Goal: Information Seeking & Learning: Learn about a topic

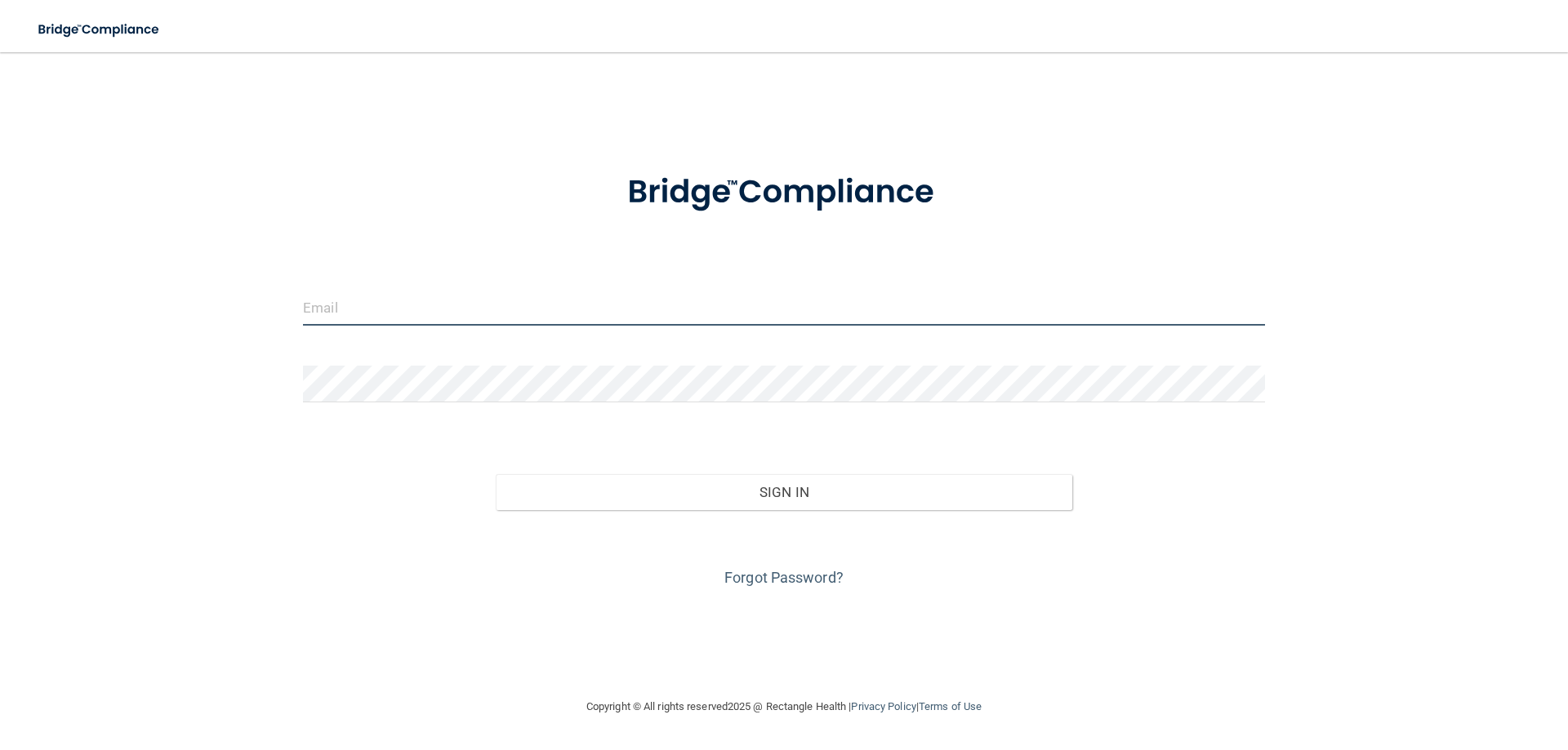
click at [677, 315] on input "email" at bounding box center [784, 307] width 962 height 37
type input "[EMAIL_ADDRESS][DOMAIN_NAME]"
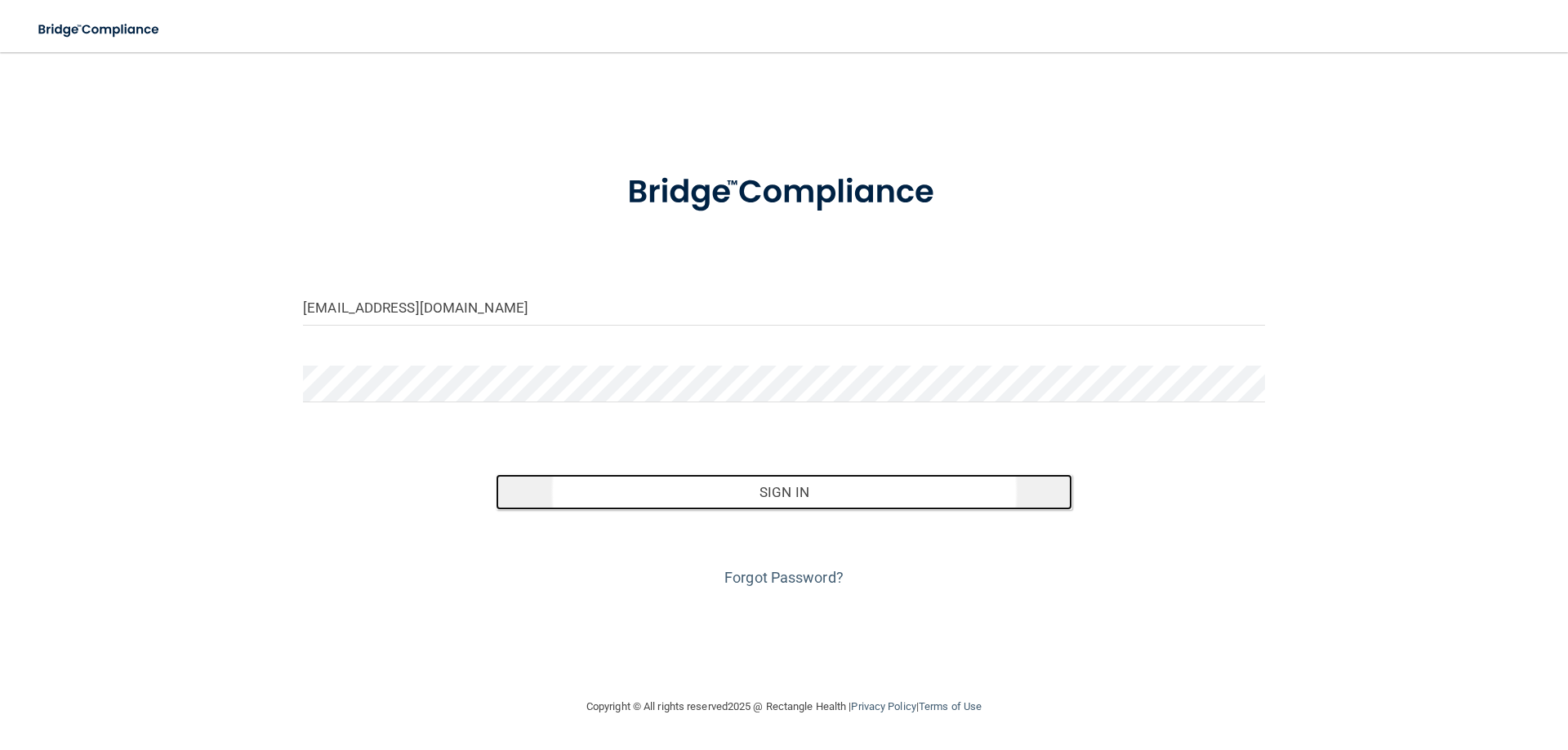
click at [750, 502] on button "Sign In" at bounding box center [784, 492] width 577 height 36
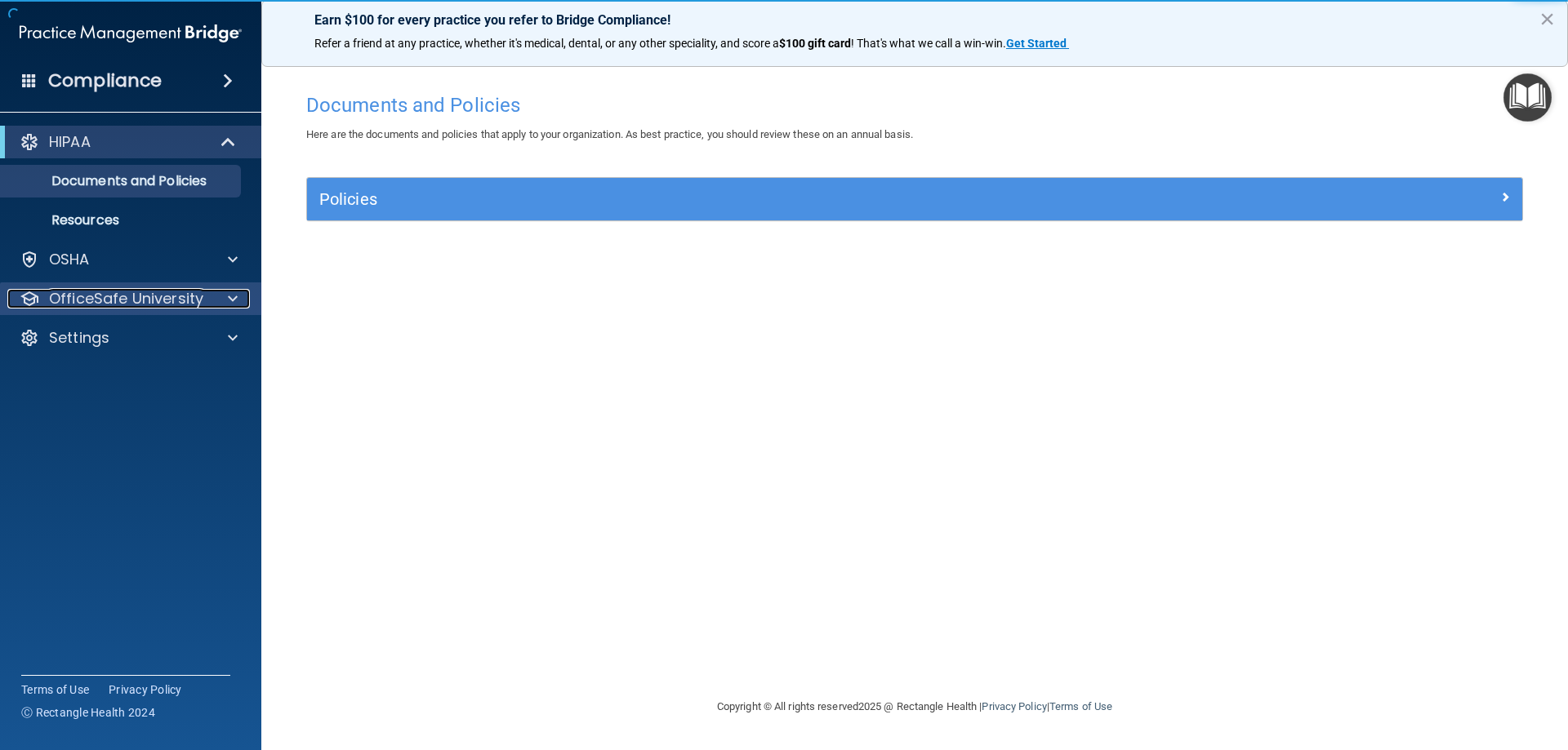
click at [223, 290] on div at bounding box center [230, 298] width 41 height 20
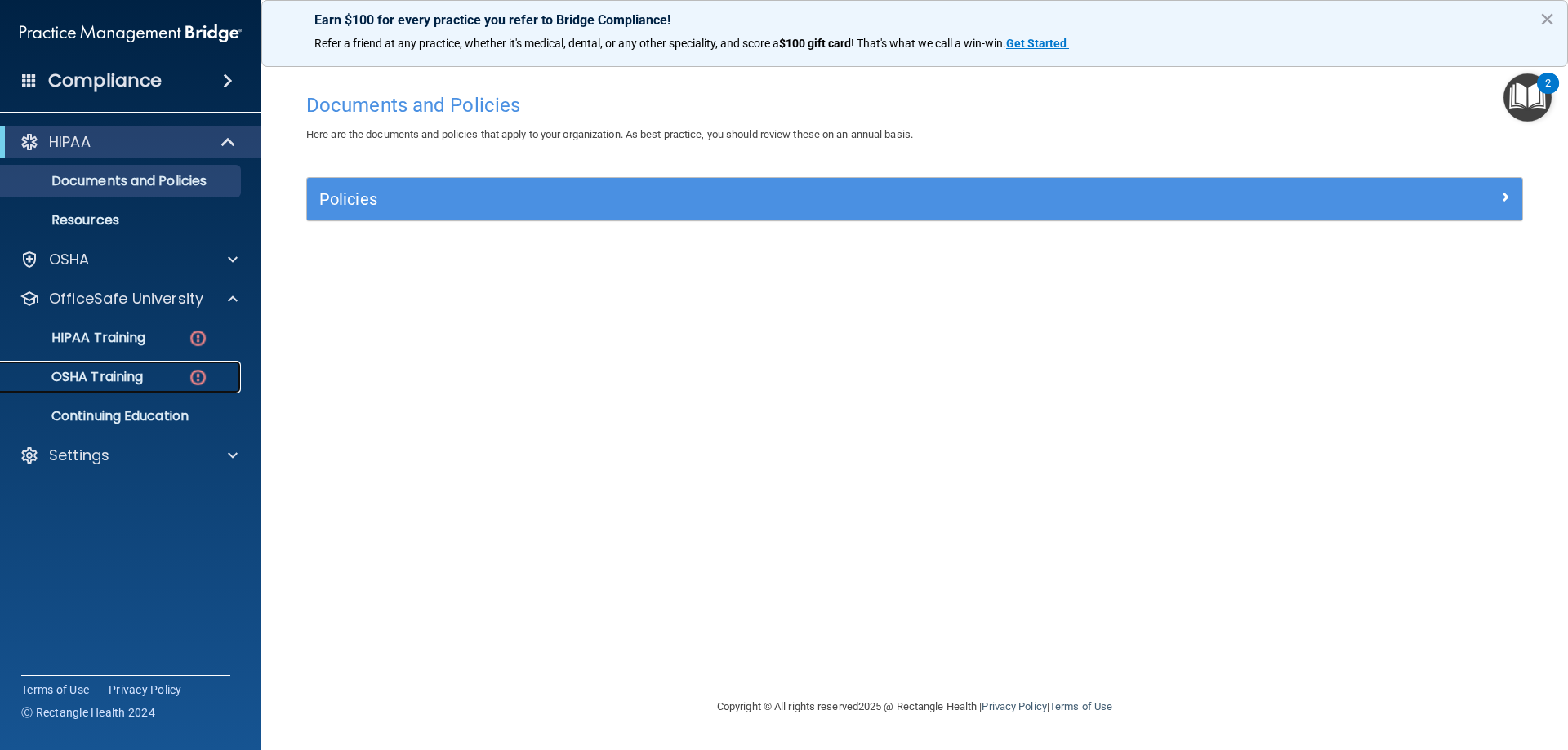
click at [177, 379] on div "OSHA Training" at bounding box center [122, 376] width 223 height 16
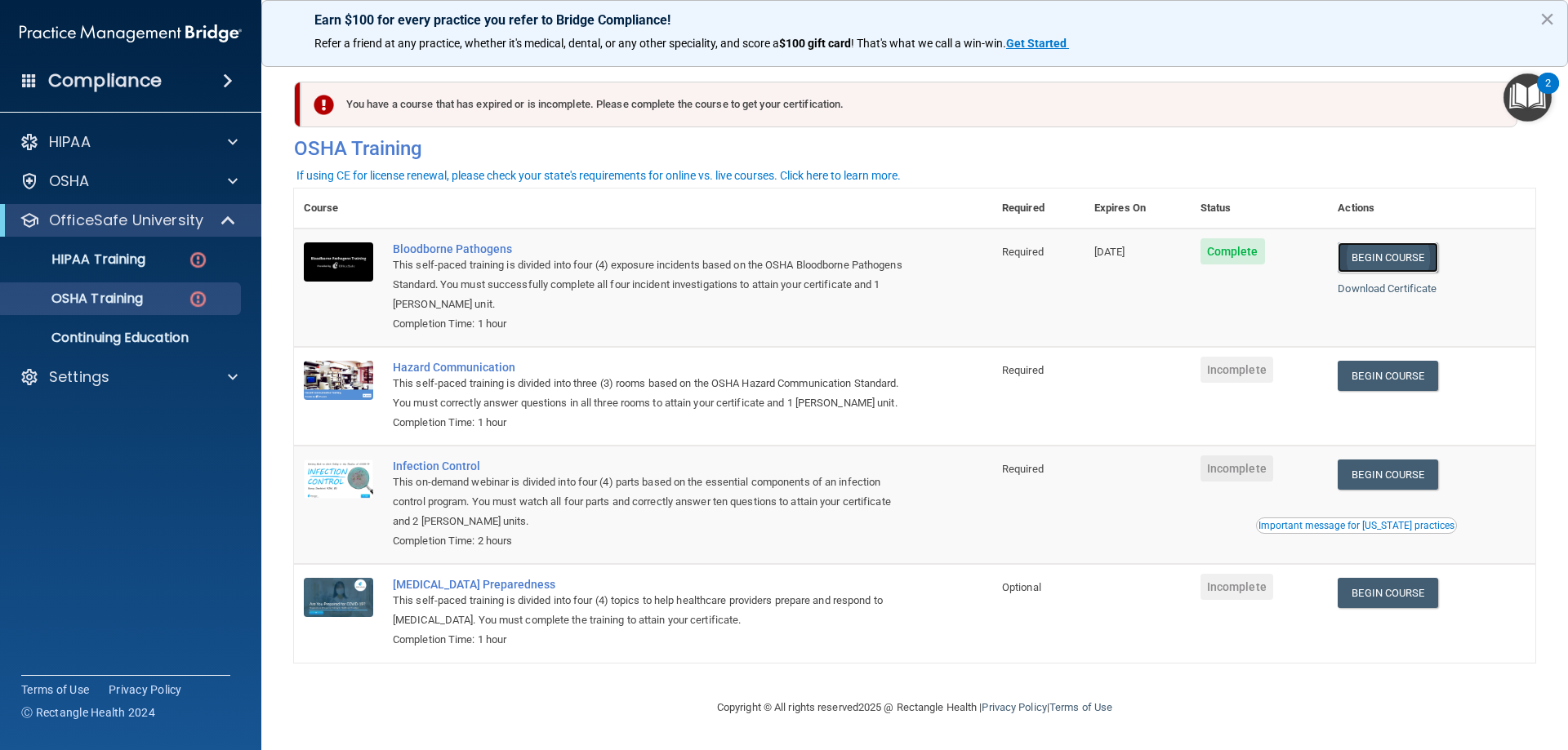
click at [1365, 258] on link "Begin Course" at bounding box center [1387, 258] width 100 height 30
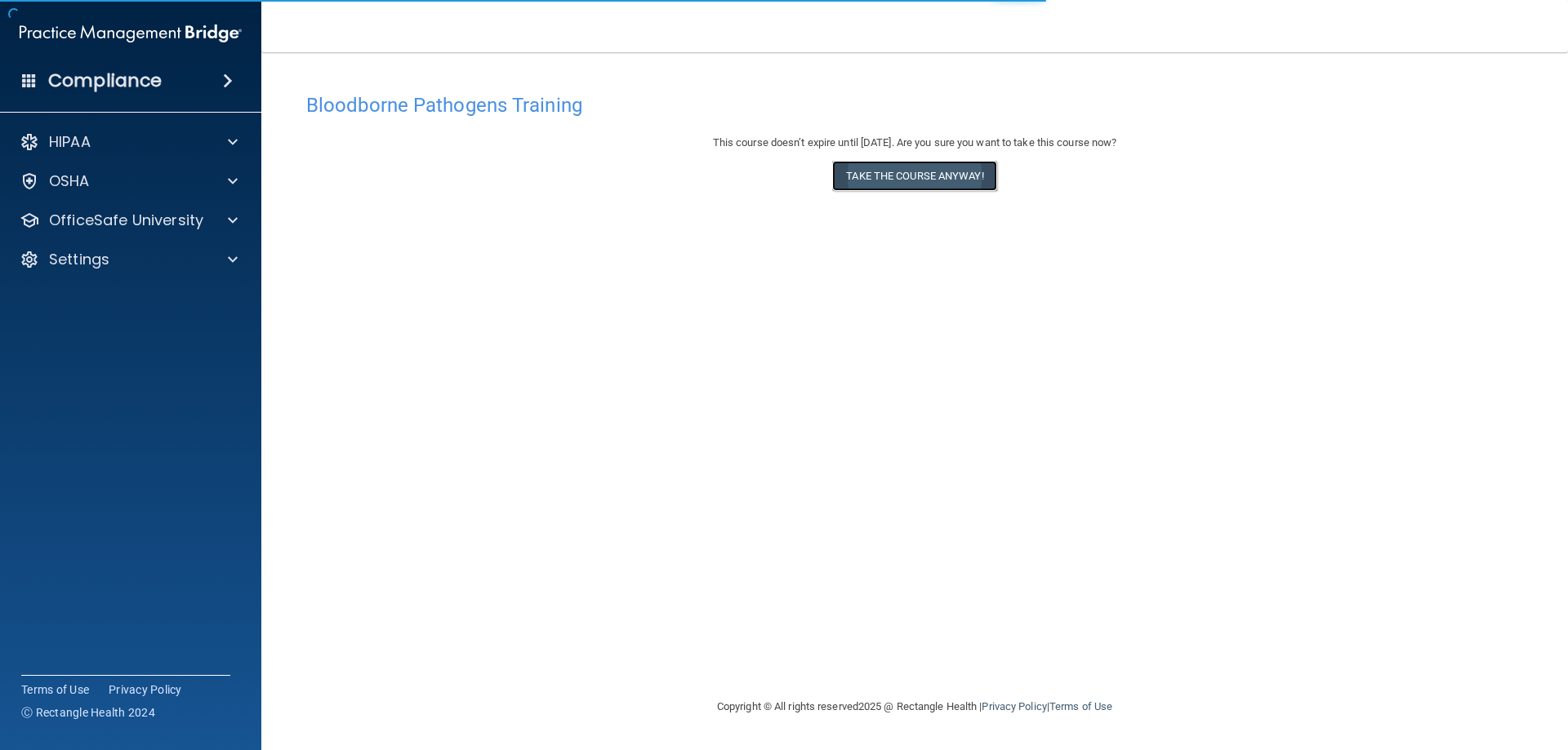
click at [938, 182] on button "Take the course anyway!" at bounding box center [914, 176] width 165 height 30
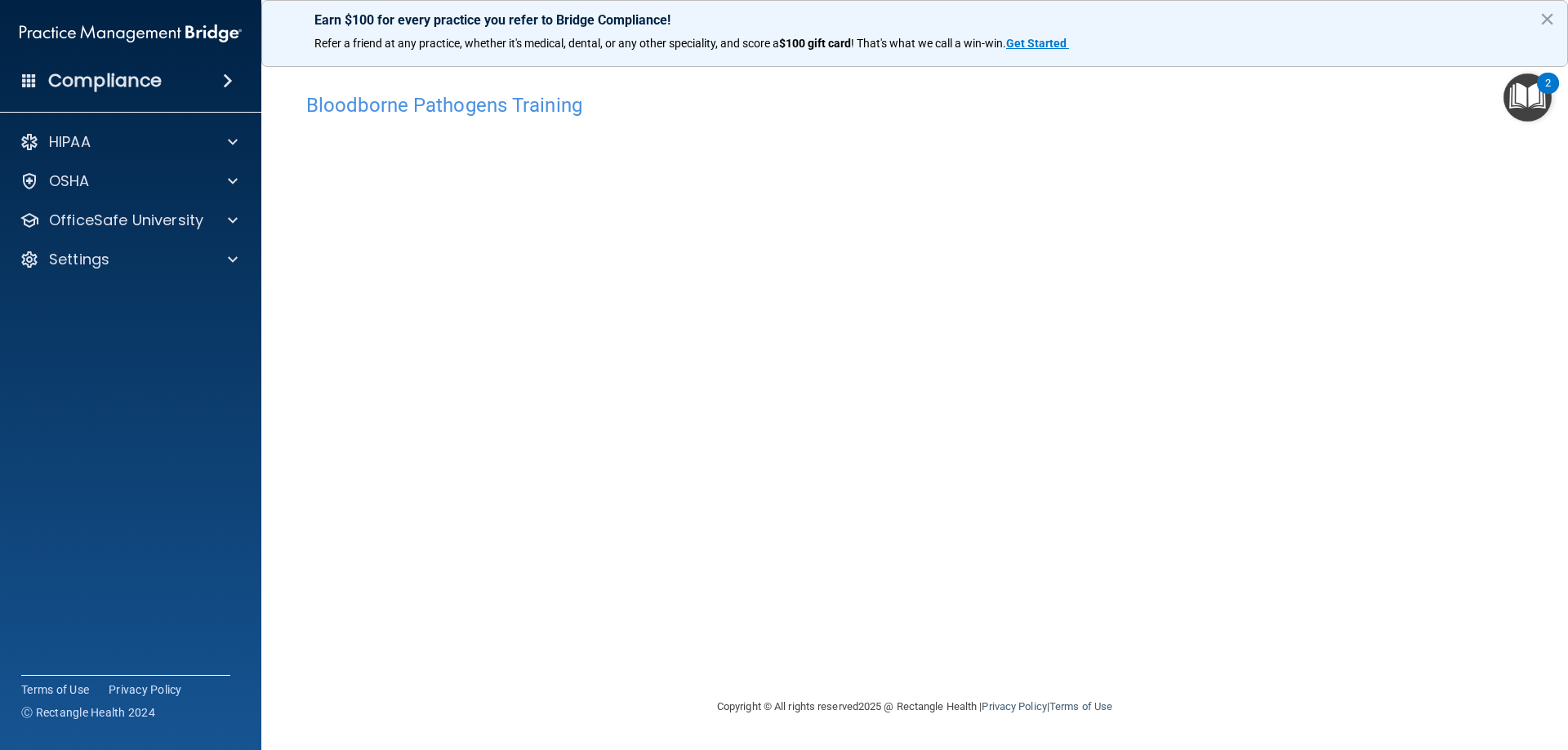
click at [1091, 659] on div "Bloodborne Pathogens Training This course doesn’t expire until [DATE]. Are you …" at bounding box center [915, 391] width 1242 height 612
click at [1521, 100] on img "Open Resource Center, 2 new notifications" at bounding box center [1527, 97] width 48 height 48
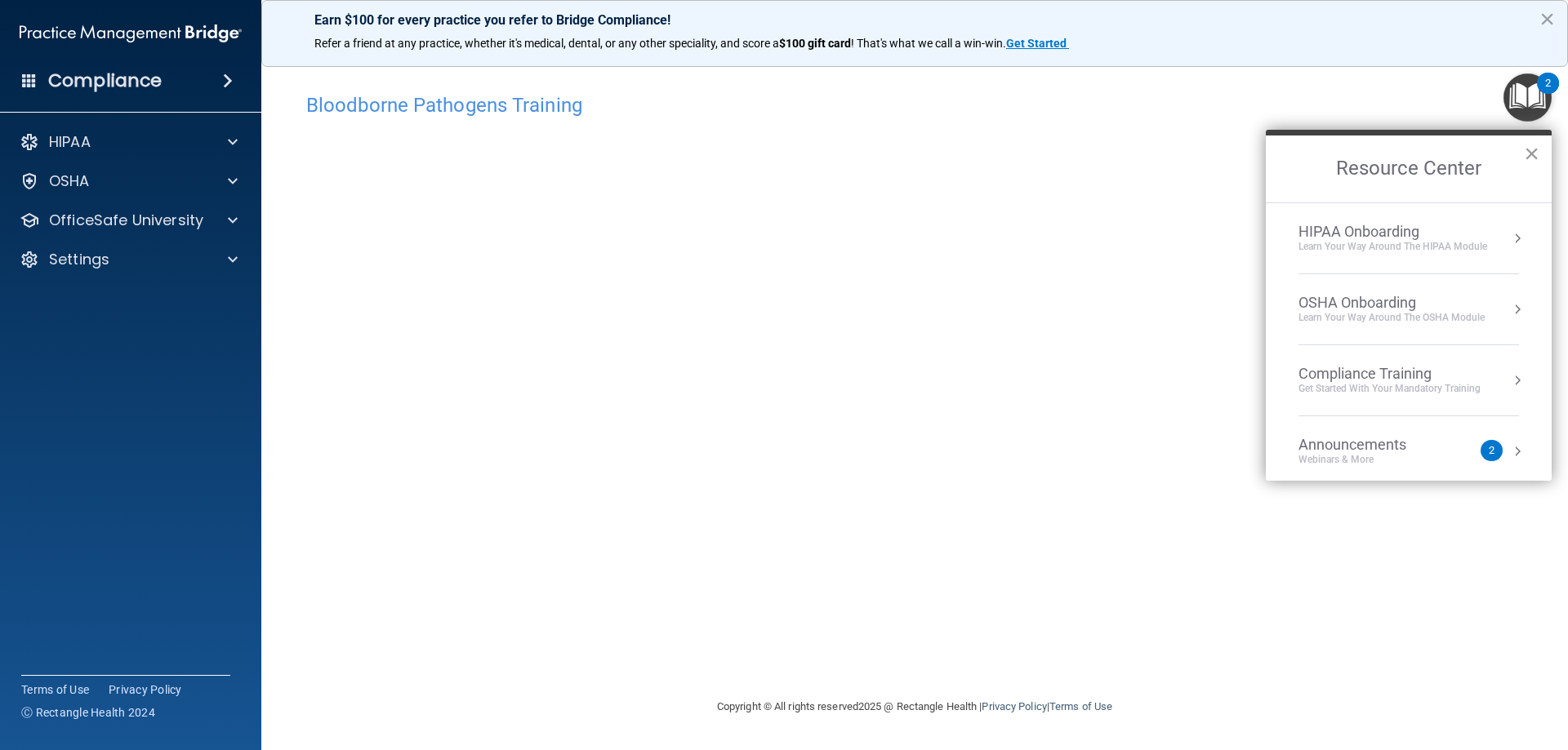
click at [1537, 157] on button "×" at bounding box center [1532, 153] width 15 height 26
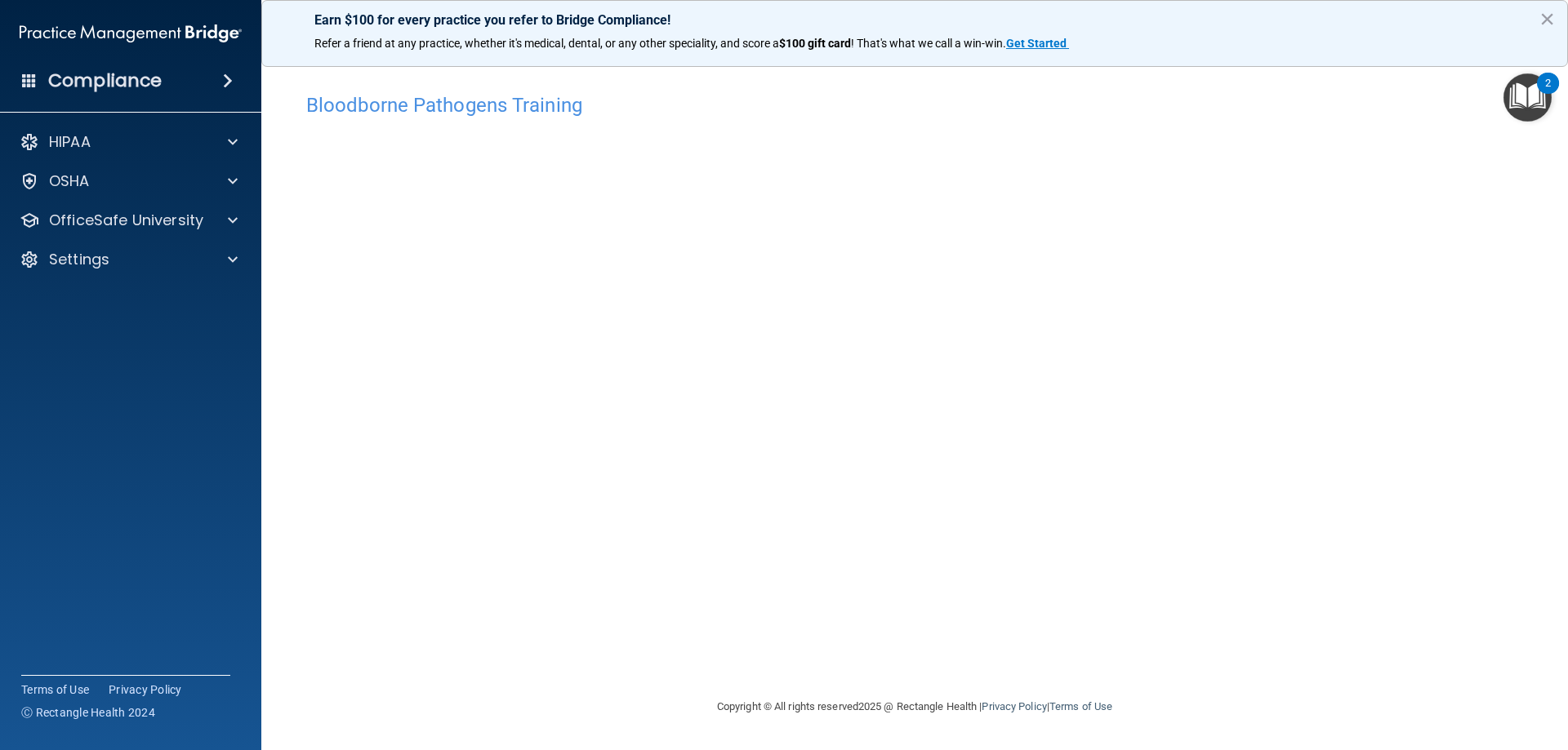
click at [1414, 668] on div "Bloodborne Pathogens Training This course doesn’t expire until 09/24/2026. Are …" at bounding box center [915, 391] width 1242 height 612
click at [1400, 634] on div "Bloodborne Pathogens Training This course doesn’t expire until 09/24/2026. Are …" at bounding box center [915, 391] width 1242 height 612
click at [1539, 10] on div "Earn $100 for every practice you refer to Bridge Compliance! Refer a friend at …" at bounding box center [915, 33] width 1307 height 67
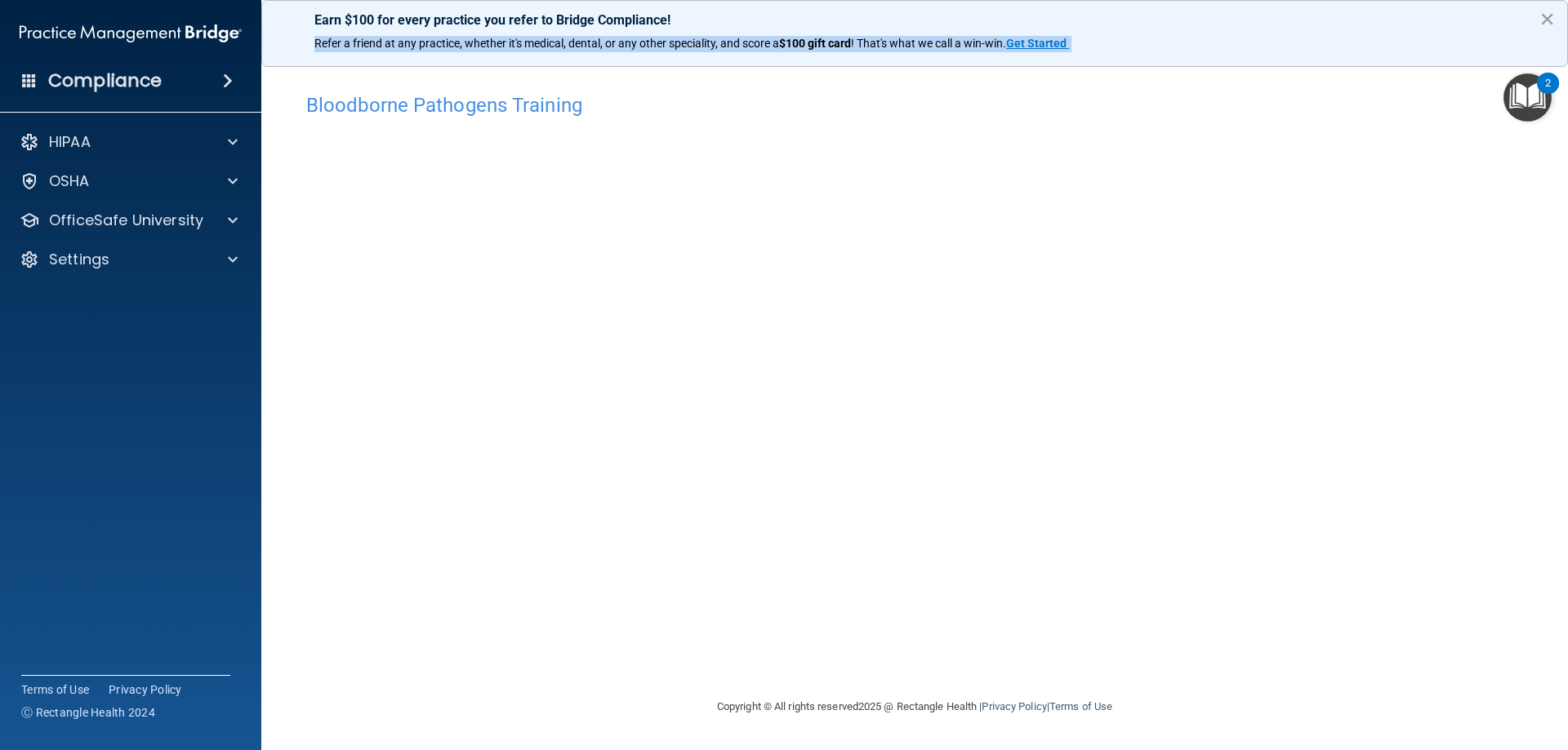
click at [1547, 17] on button "×" at bounding box center [1547, 18] width 15 height 26
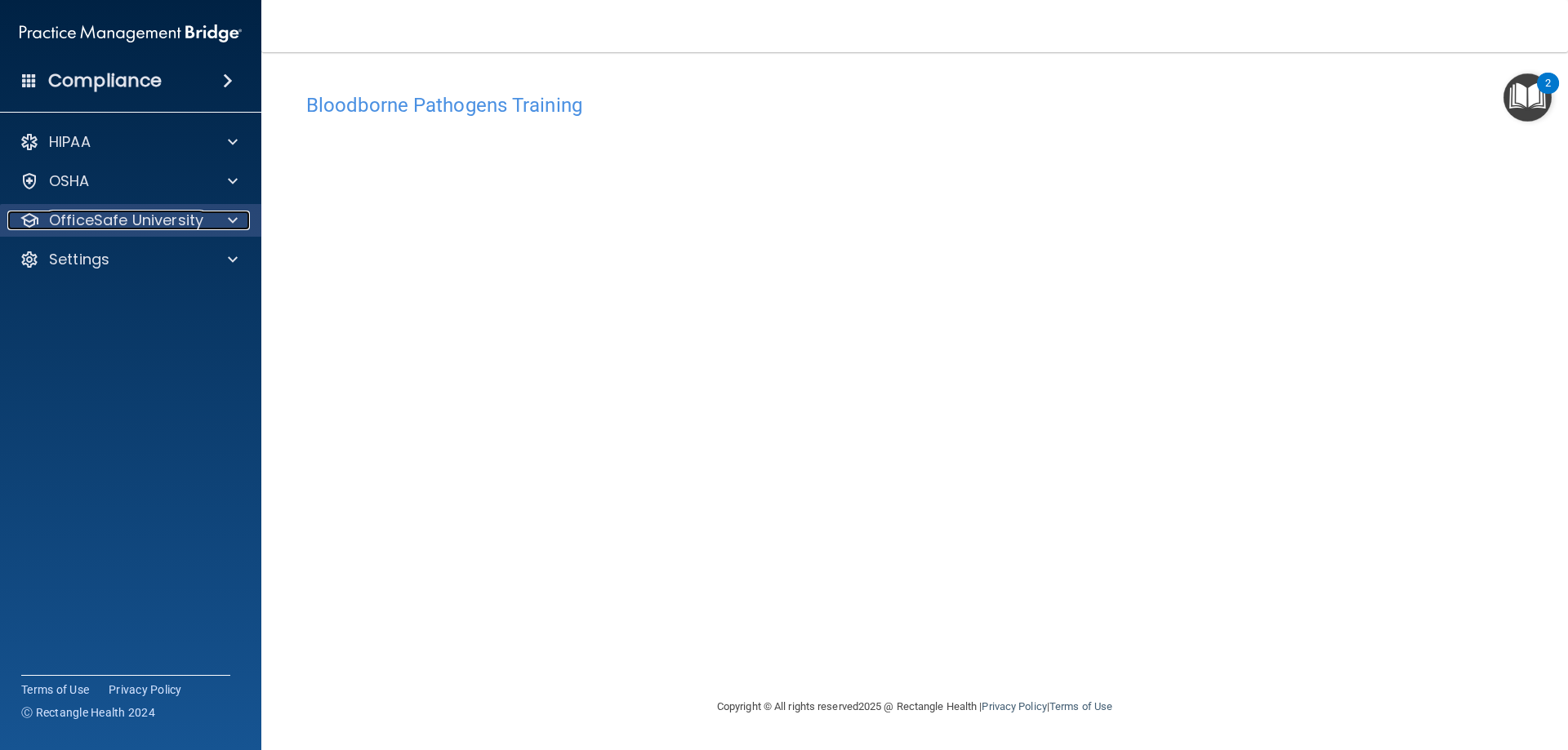
click at [228, 215] on span at bounding box center [233, 221] width 10 height 20
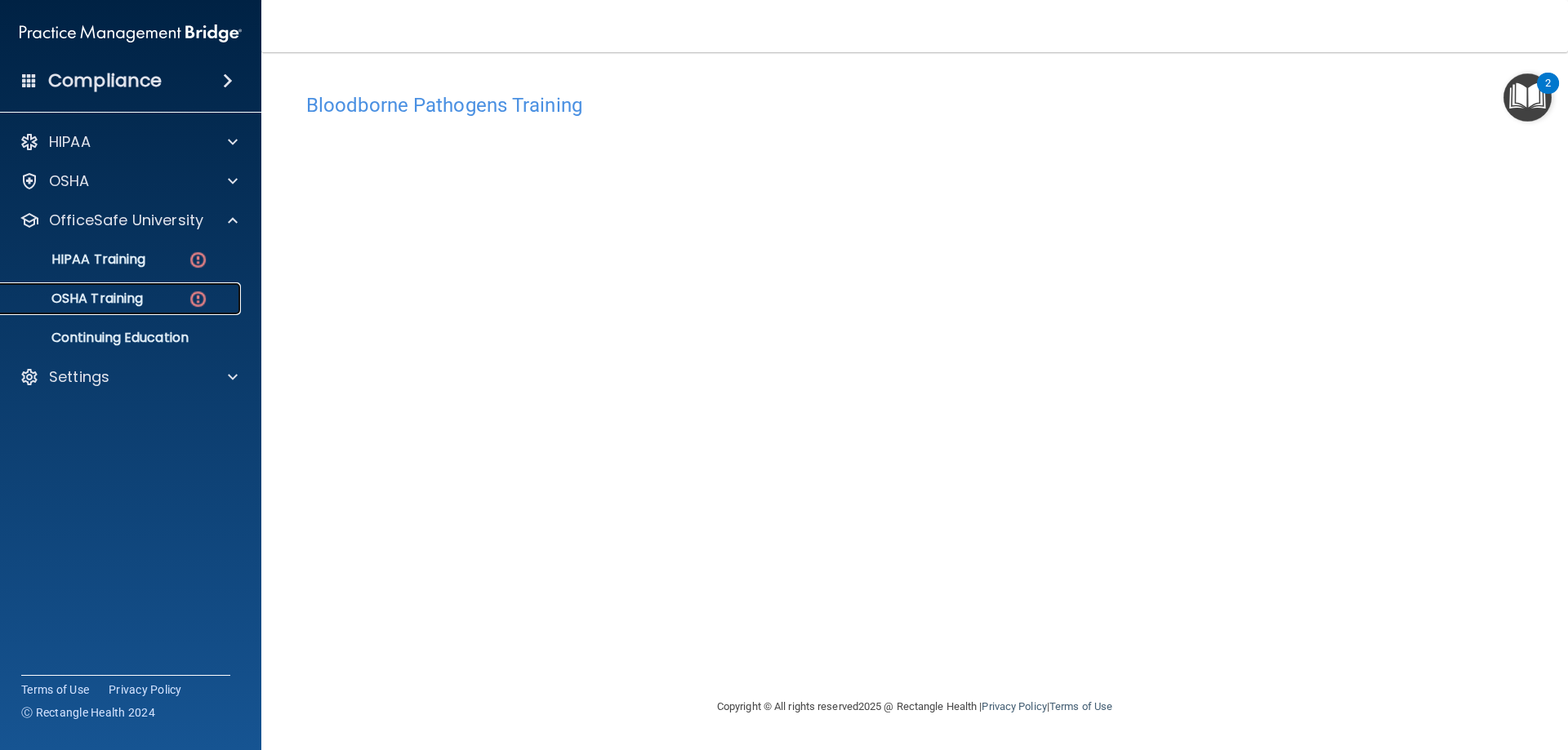
click at [198, 300] on img at bounding box center [198, 298] width 20 height 20
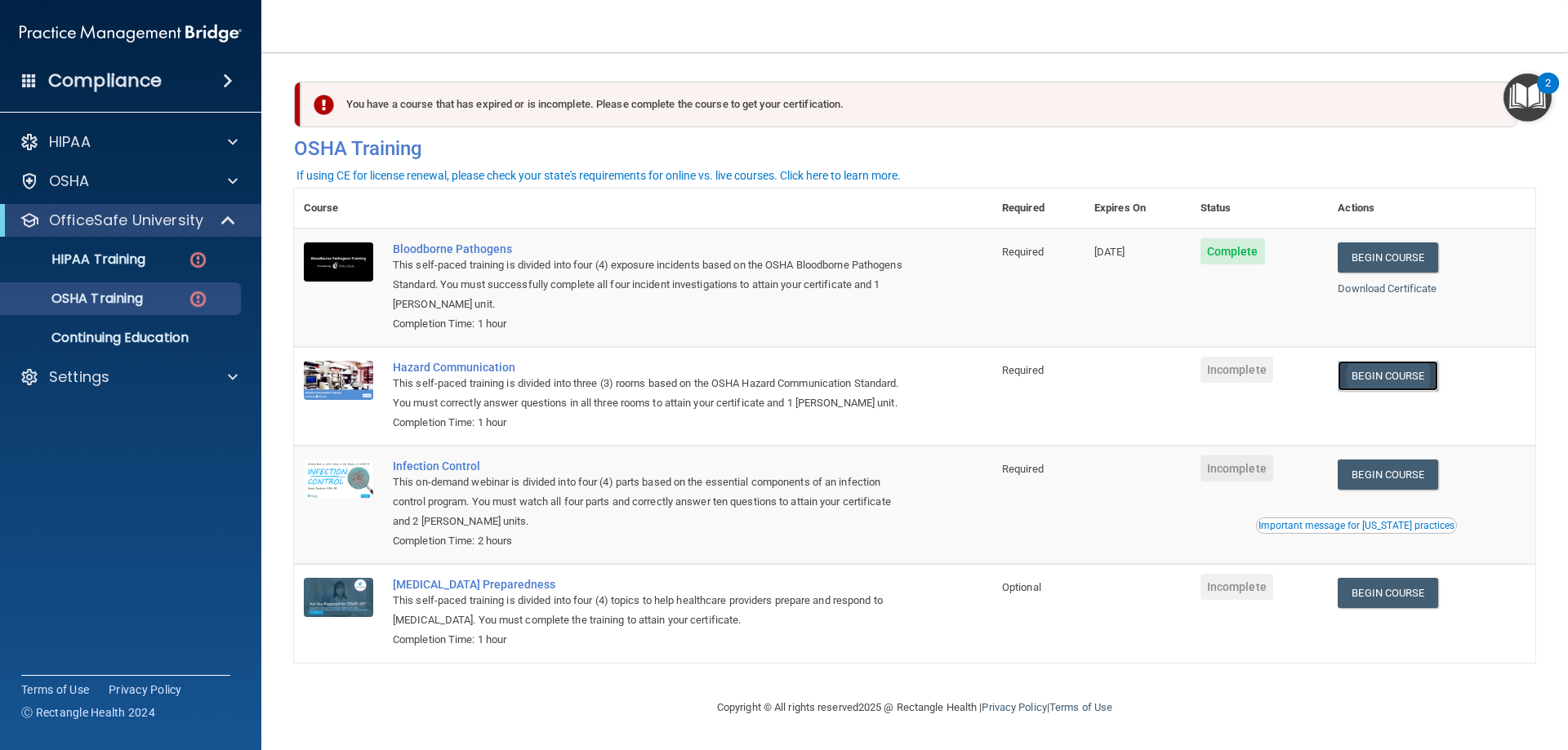
click at [1382, 375] on link "Begin Course" at bounding box center [1387, 376] width 100 height 30
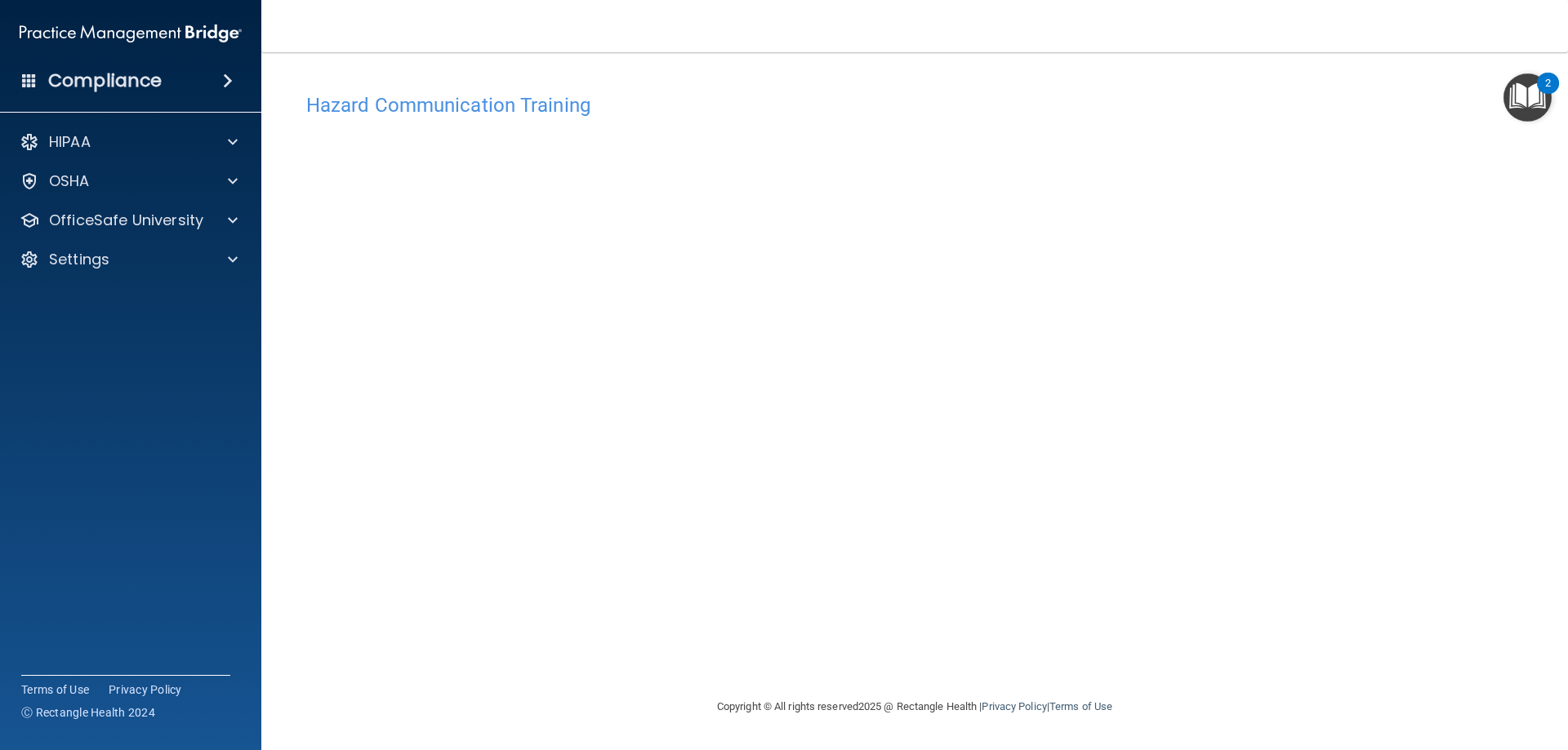
click at [1520, 92] on img "Open Resource Center, 2 new notifications" at bounding box center [1527, 97] width 48 height 48
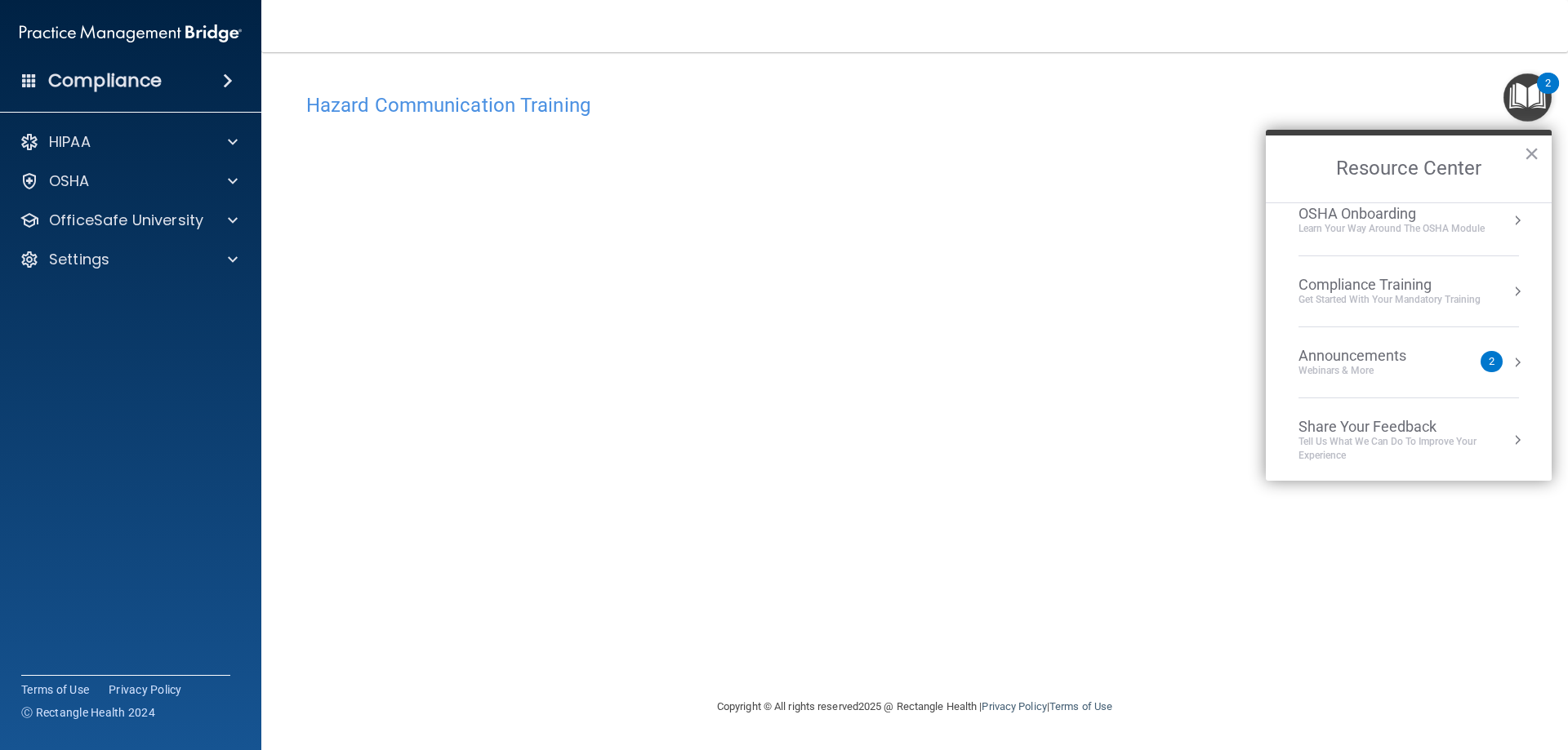
scroll to position [91, 0]
click at [1247, 291] on div "Hazard Communication Training This course doesn’t expire until . Are you sure y…" at bounding box center [915, 391] width 1242 height 612
click at [1518, 87] on img "Open Resource Center, 2 new notifications" at bounding box center [1527, 97] width 48 height 48
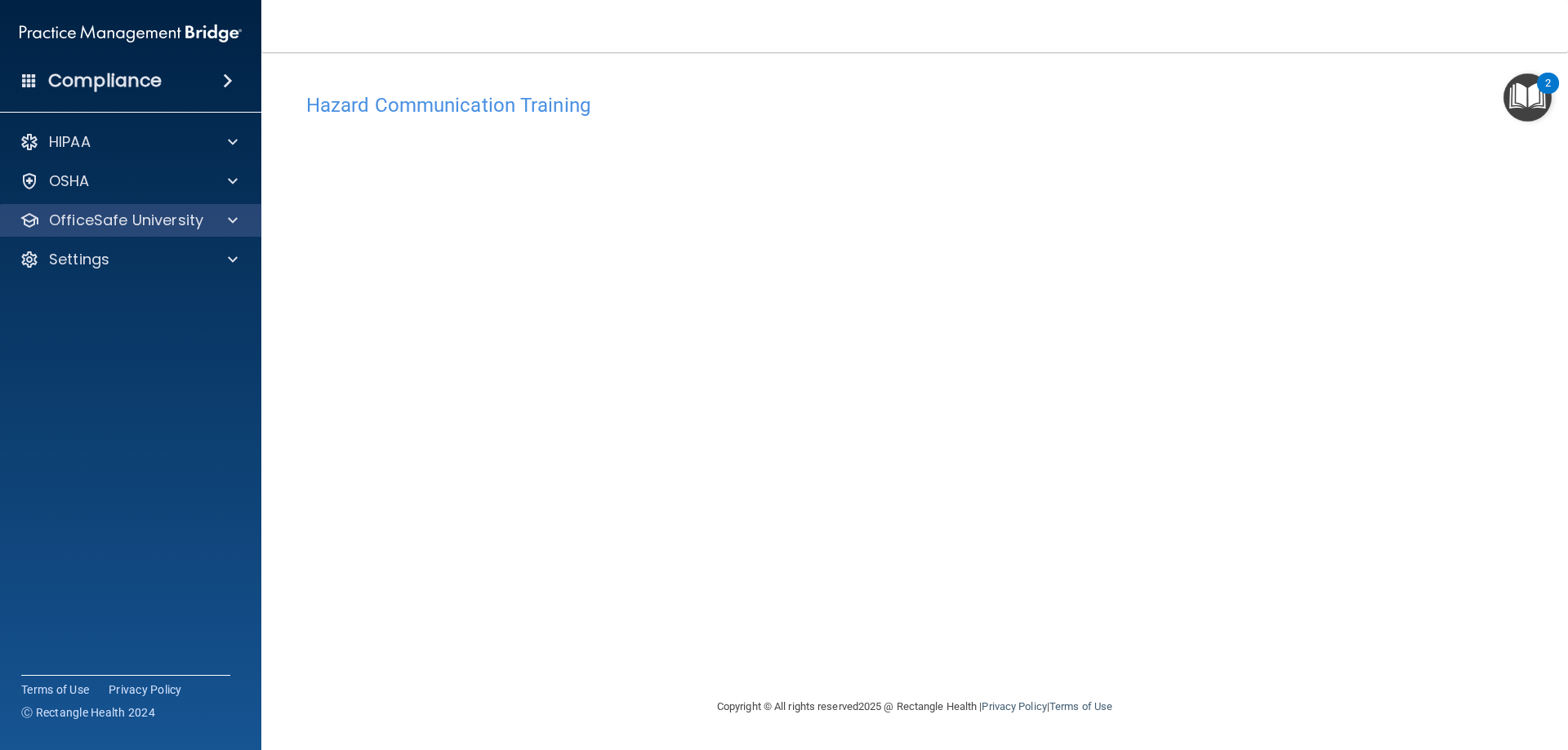
click at [231, 230] on div "OfficeSafe University" at bounding box center [131, 221] width 262 height 32
click at [234, 222] on span at bounding box center [233, 221] width 10 height 20
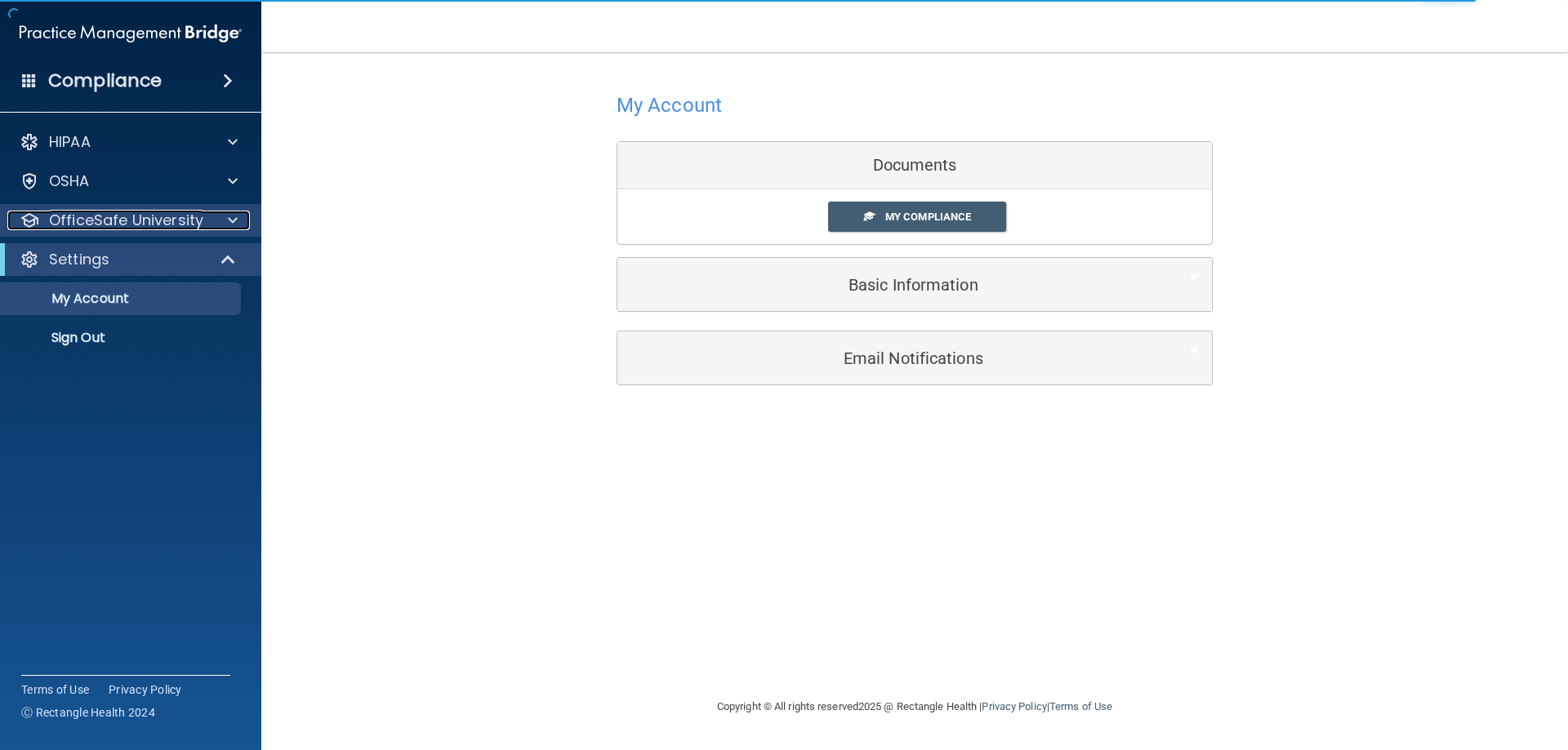
click at [235, 214] on span at bounding box center [233, 221] width 10 height 20
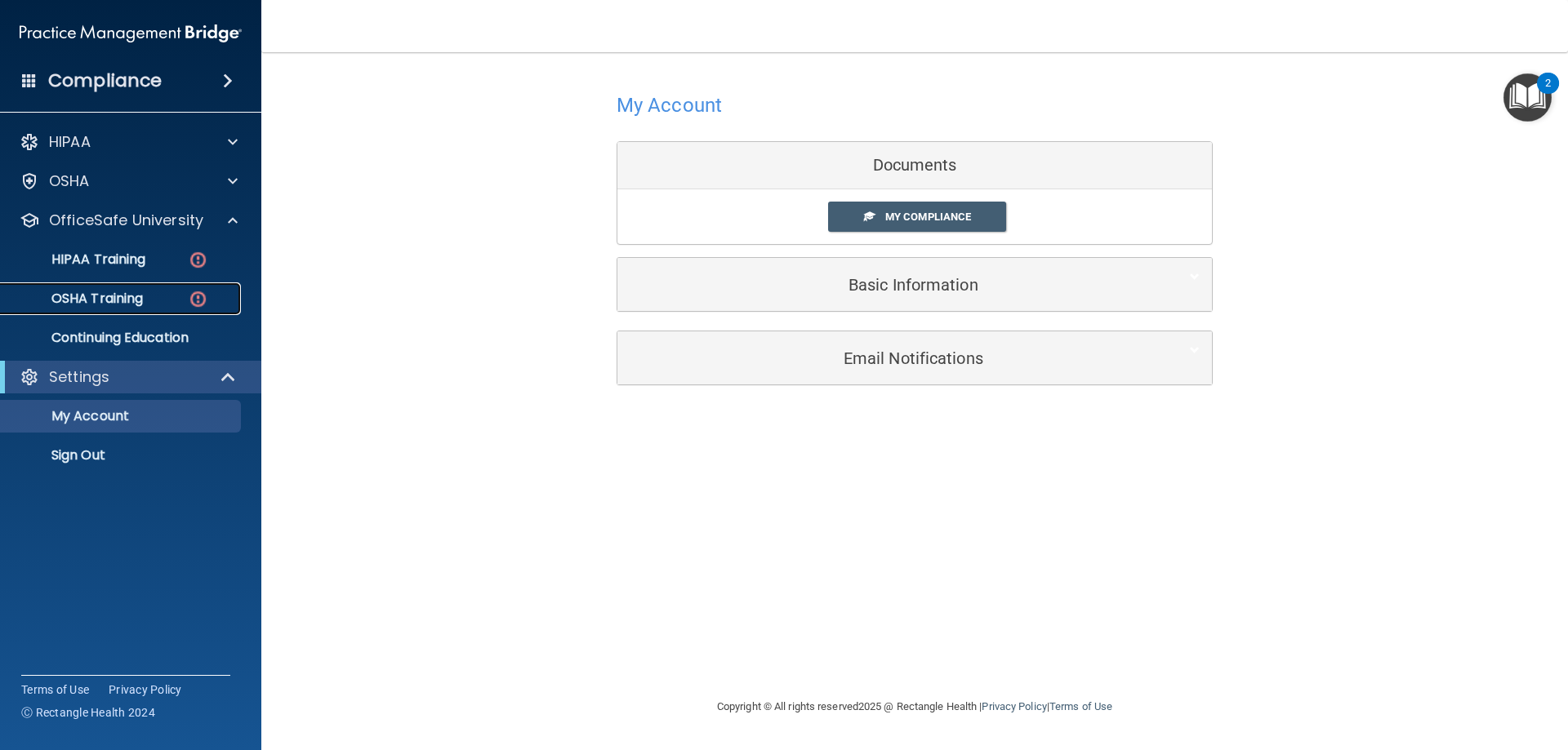
click at [198, 293] on img at bounding box center [198, 298] width 20 height 20
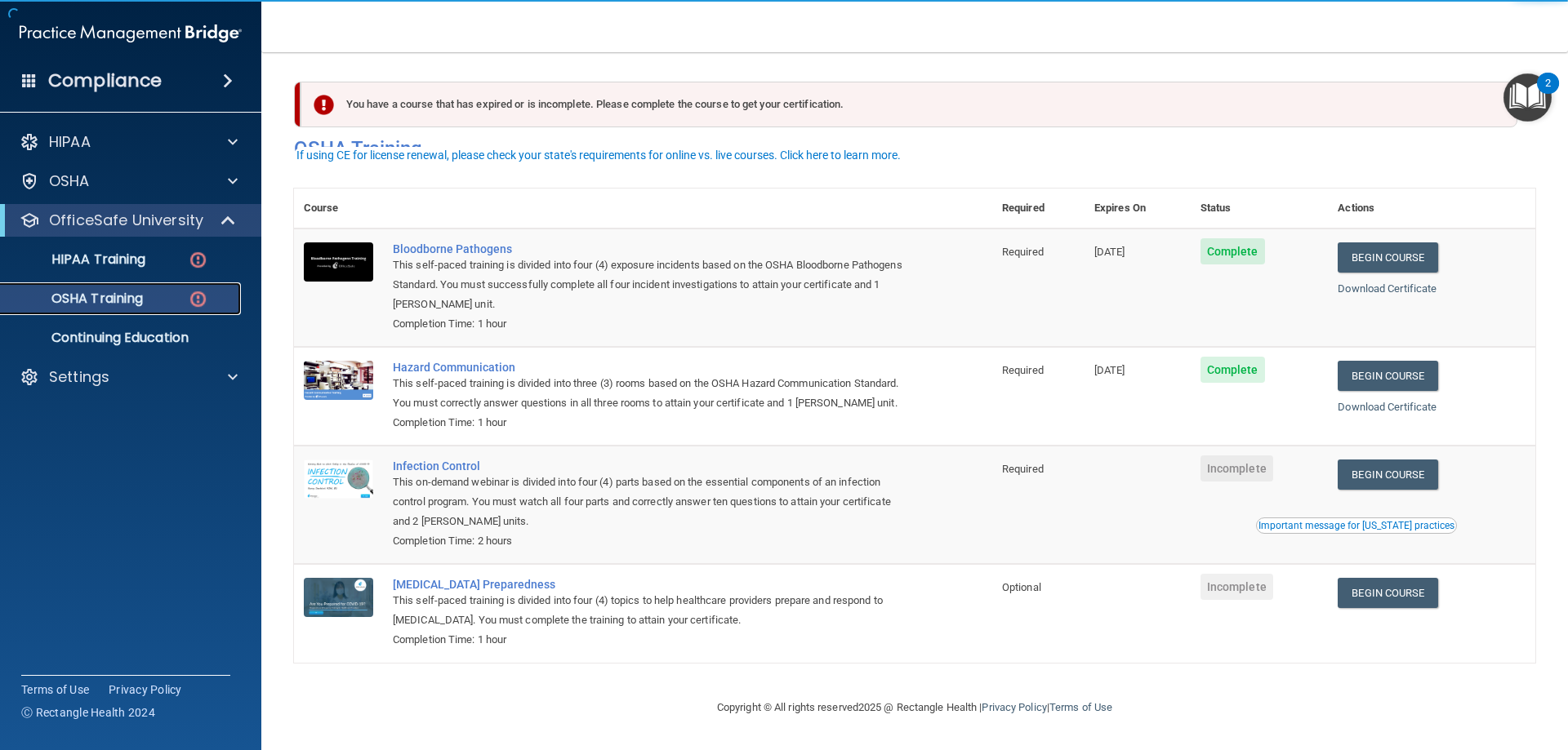
scroll to position [20, 0]
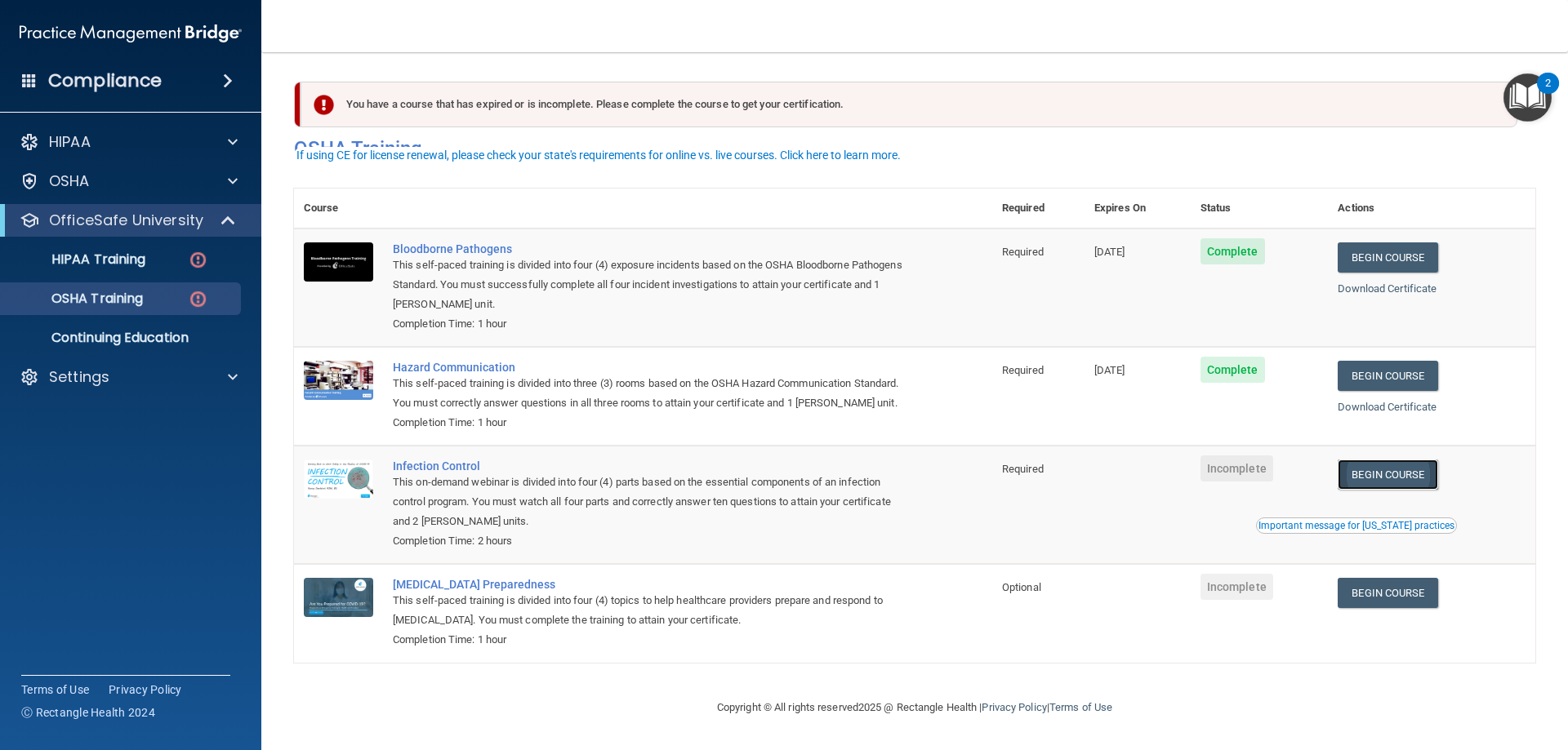
click at [1389, 471] on link "Begin Course" at bounding box center [1387, 475] width 100 height 30
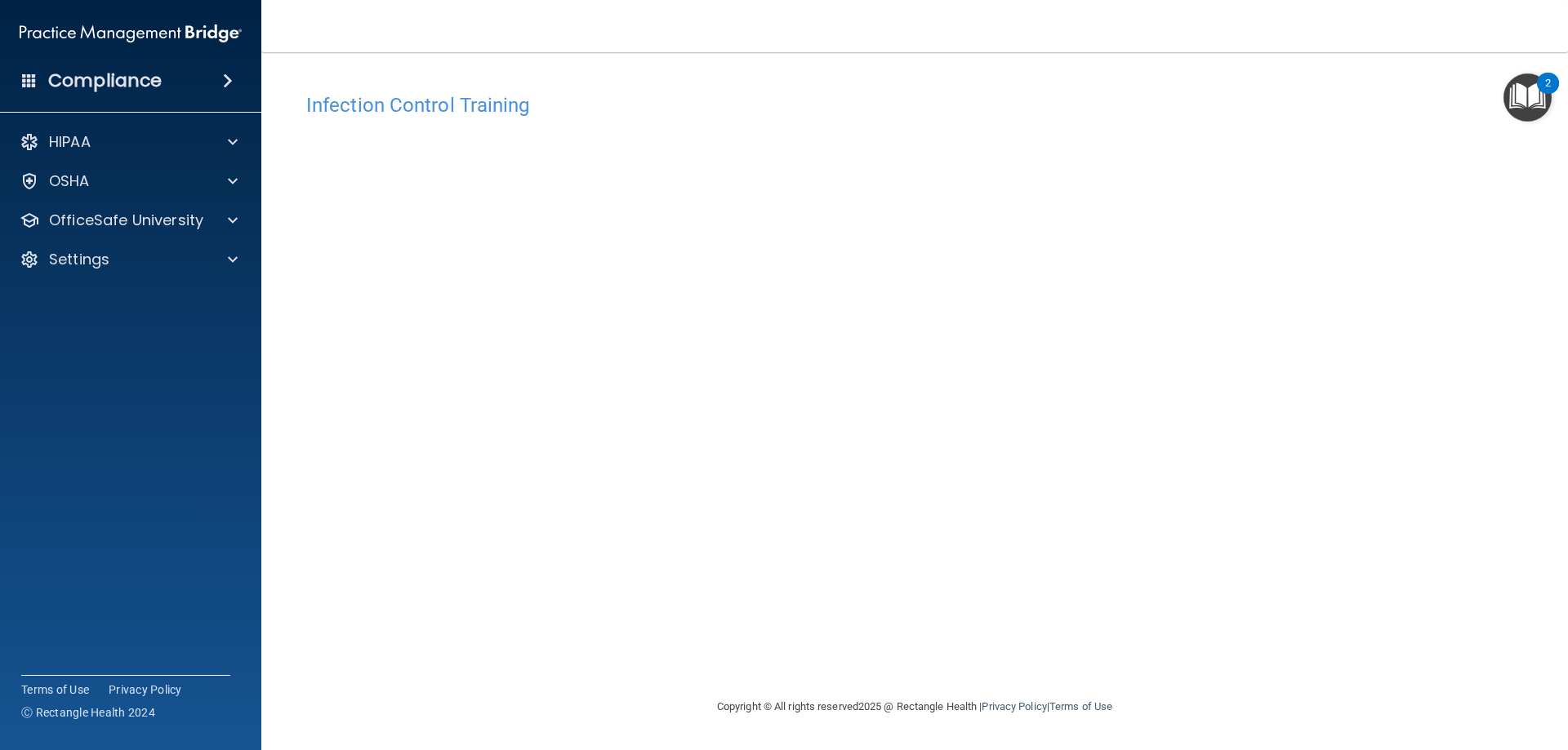
click at [242, 237] on div "HIPAA Documents and Policies Report an Incident Business Associates Emergency P…" at bounding box center [131, 203] width 262 height 170
click at [220, 221] on div at bounding box center [230, 221] width 41 height 20
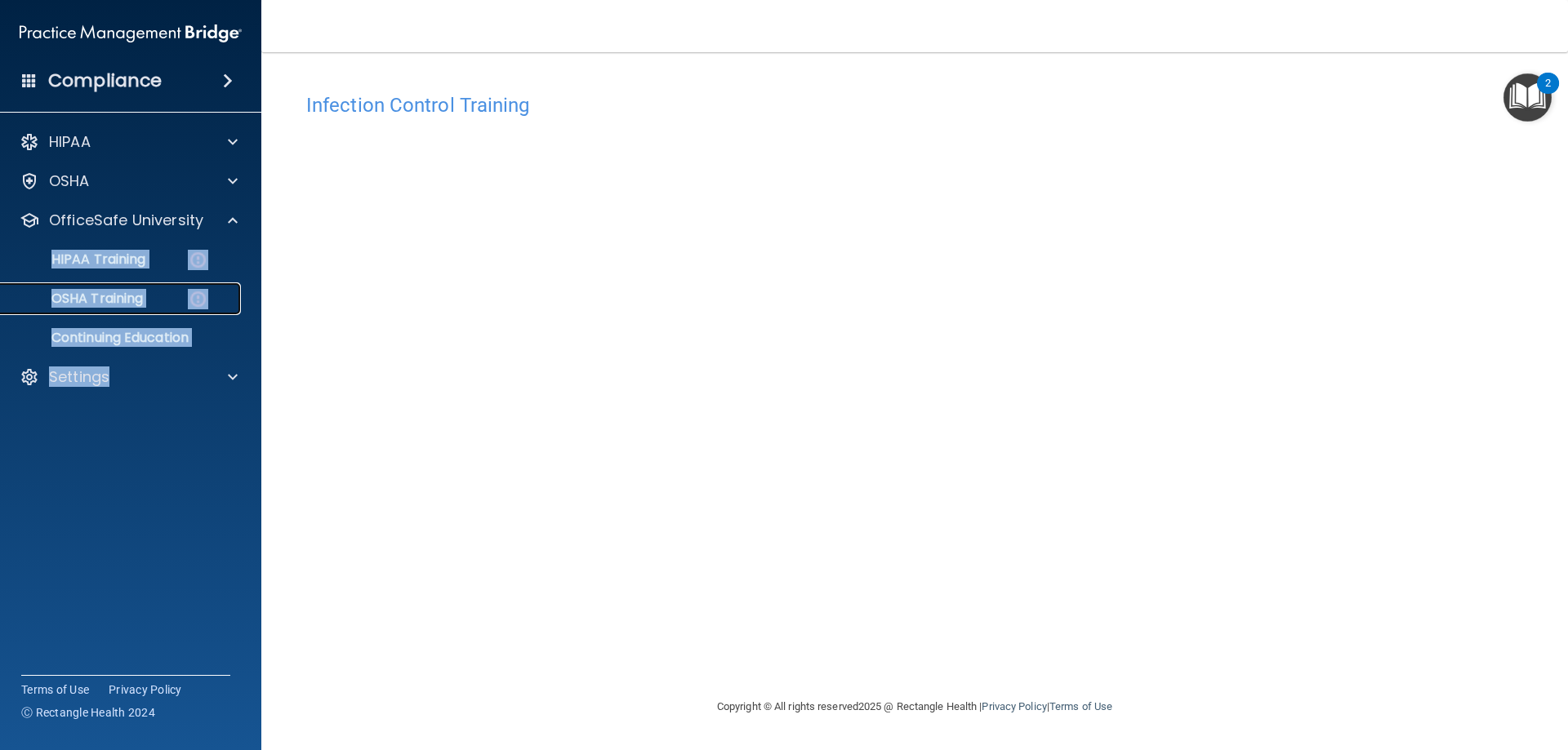
click at [128, 288] on link "OSHA Training" at bounding box center [112, 298] width 258 height 32
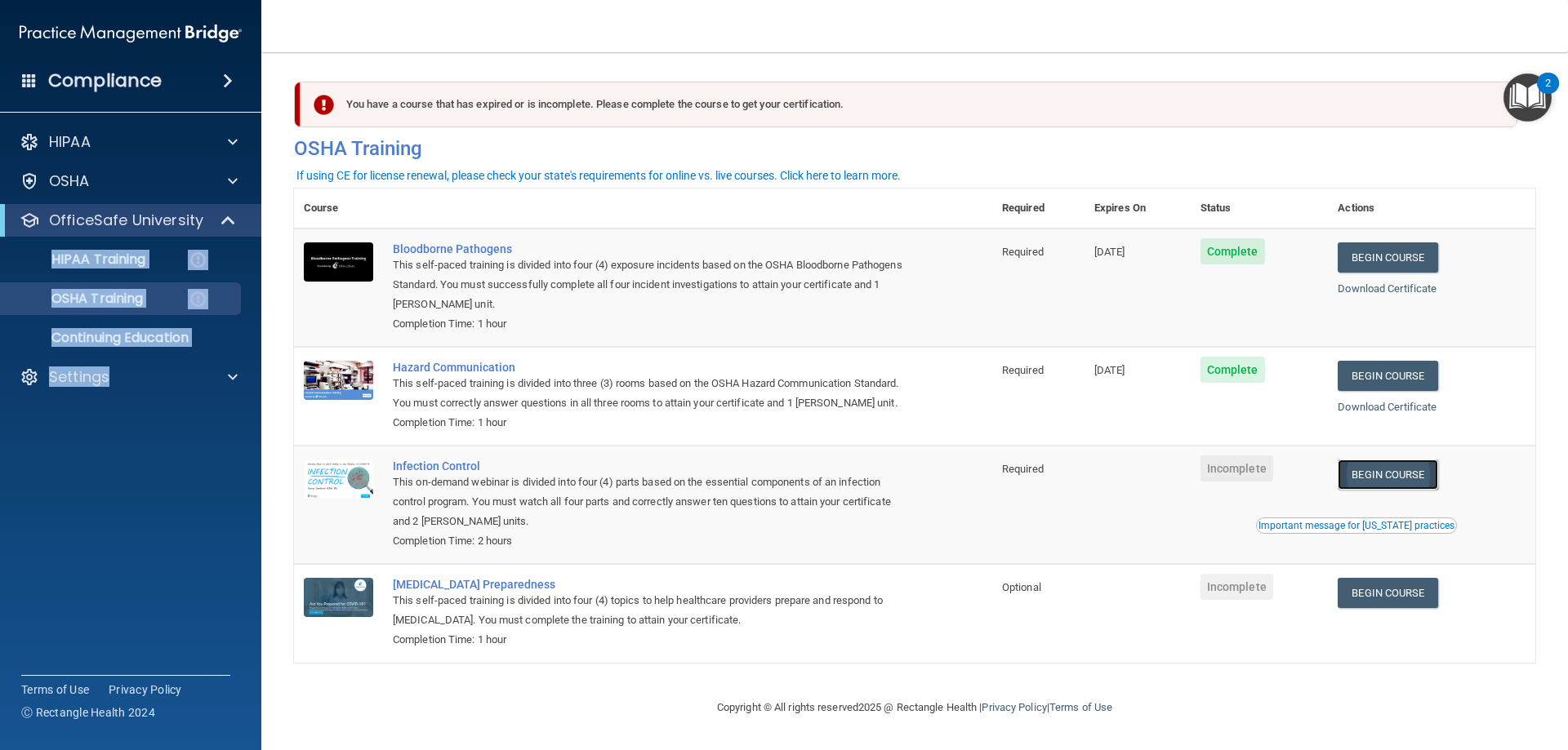
click at [1392, 490] on link "Begin Course" at bounding box center [1387, 475] width 100 height 30
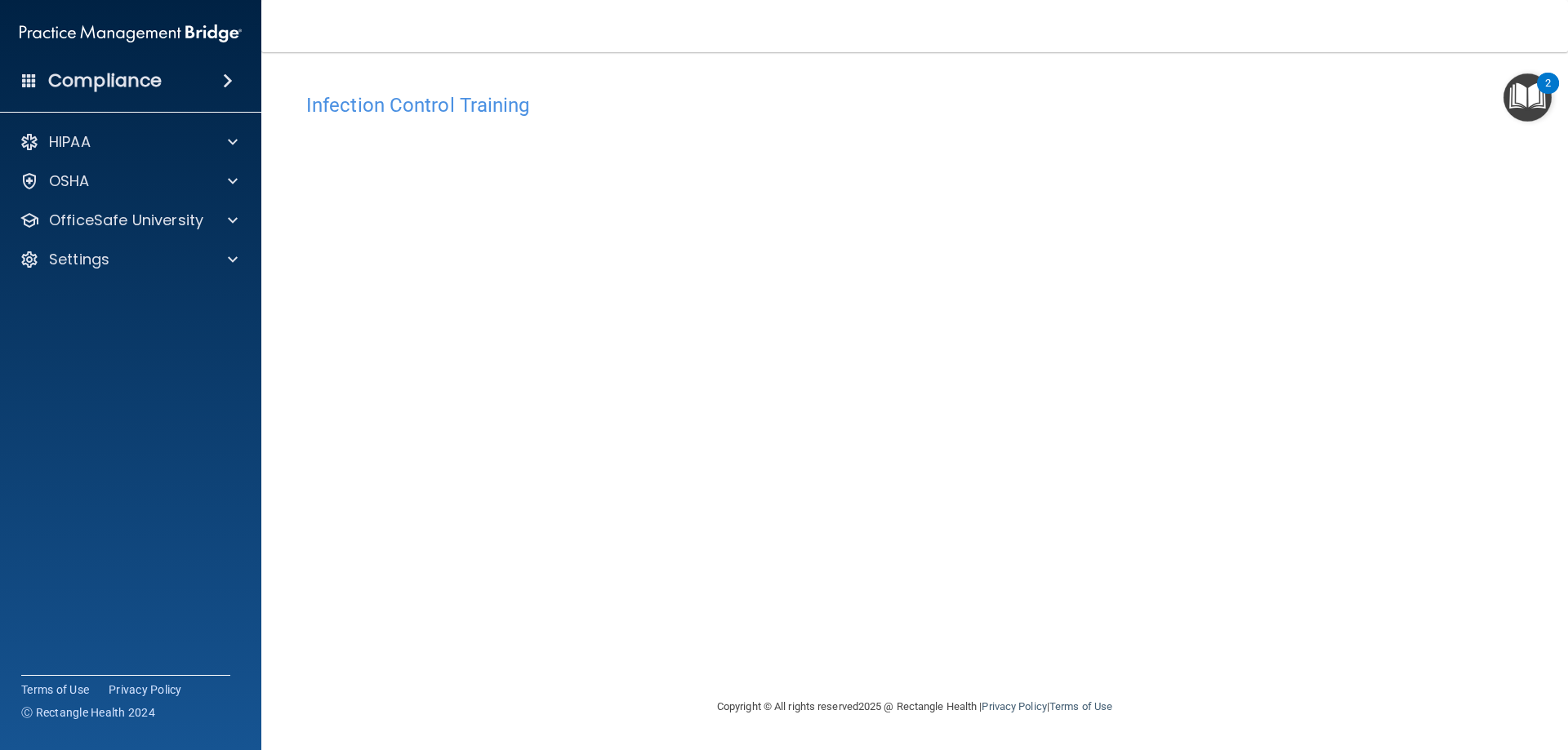
click at [1422, 548] on div "Infection Control Training This course doesn’t expire until . Are you sure you …" at bounding box center [915, 391] width 1242 height 612
drag, startPoint x: 1210, startPoint y: 3, endPoint x: 1452, endPoint y: 186, distance: 303.4
click at [1452, 186] on div "Infection Control Training This course doesn’t expire until . Are you sure you …" at bounding box center [915, 391] width 1242 height 612
drag, startPoint x: 1313, startPoint y: 3, endPoint x: 915, endPoint y: 33, distance: 399.1
click at [915, 33] on nav "Toggle navigation [PERSON_NAME] [EMAIL_ADDRESS][DOMAIN_NAME] Manage My Enterpri…" at bounding box center [915, 26] width 1307 height 52
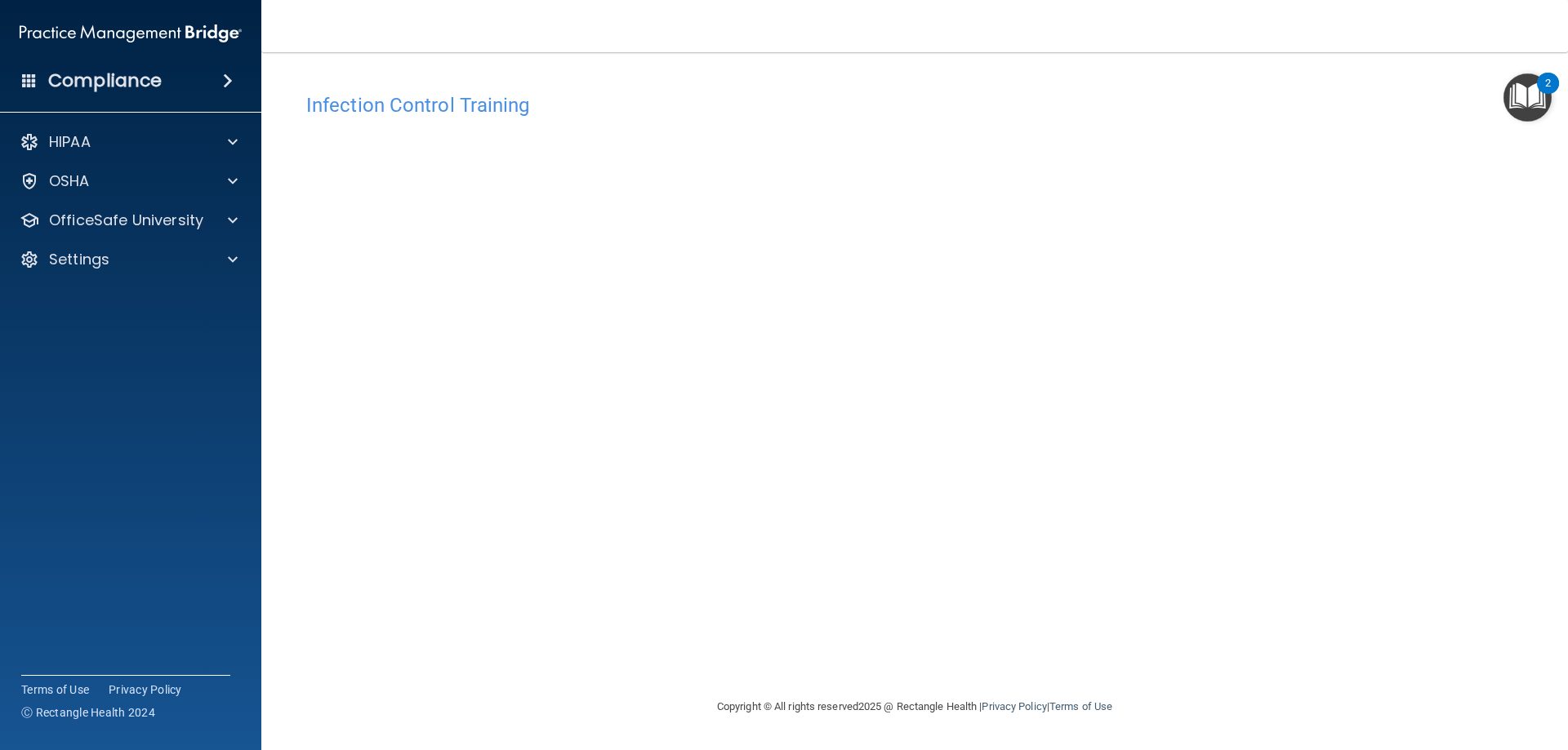
click at [1273, 475] on div "Infection Control Training This course doesn’t expire until . Are you sure you …" at bounding box center [915, 391] width 1242 height 612
click at [1524, 107] on img "Open Resource Center, 2 new notifications" at bounding box center [1527, 97] width 48 height 48
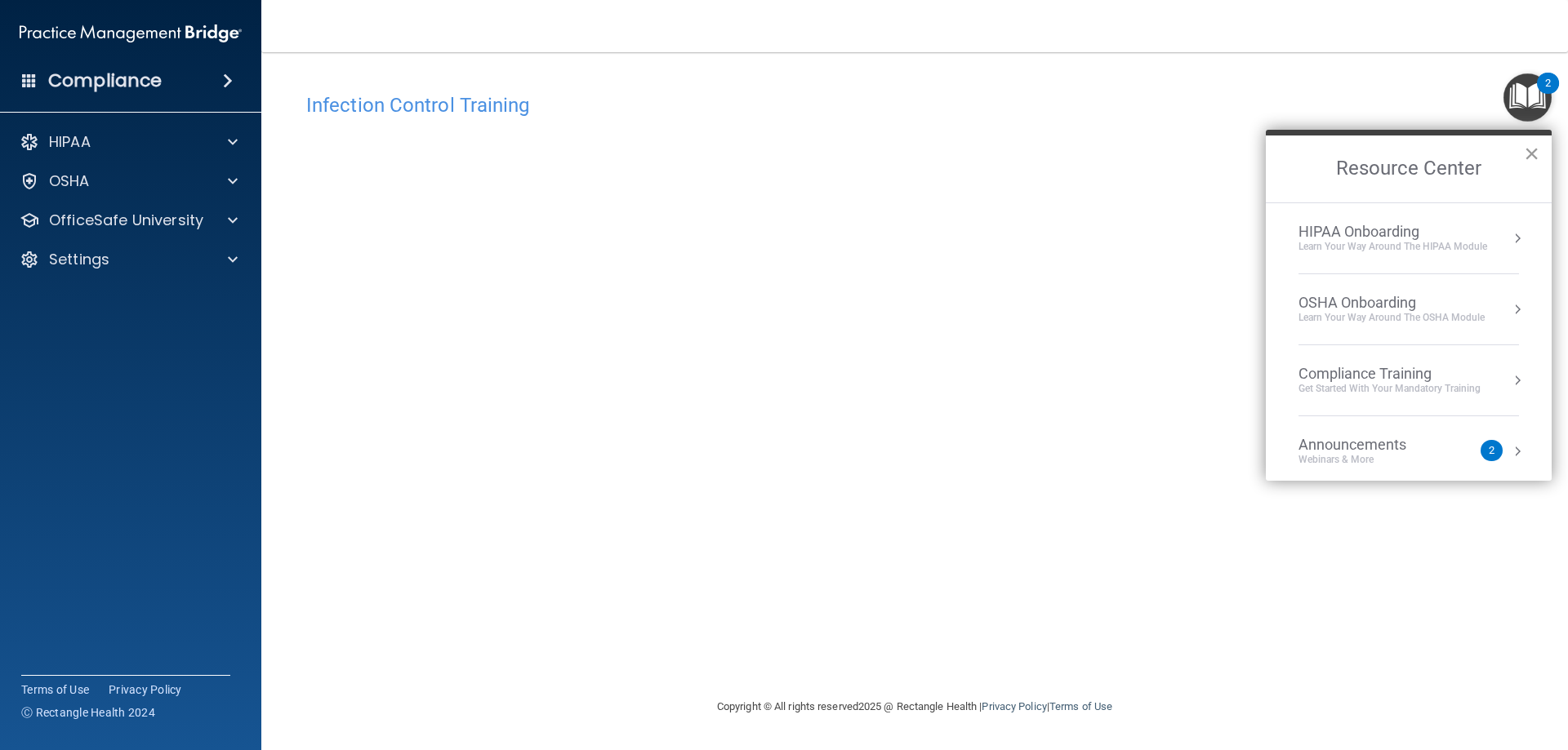
click at [1537, 157] on button "×" at bounding box center [1532, 153] width 15 height 26
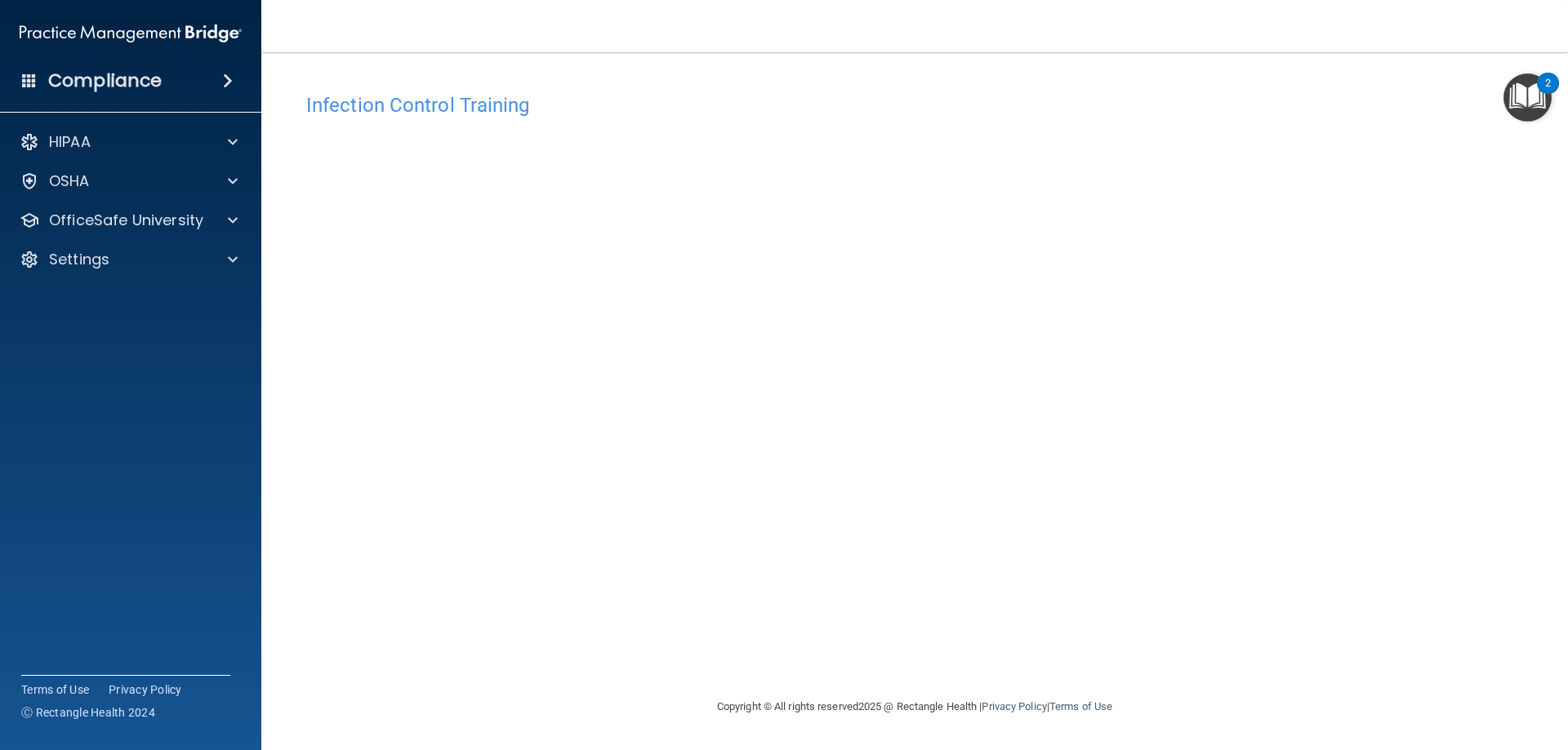
click at [1529, 107] on img "Open Resource Center, 2 new notifications" at bounding box center [1527, 97] width 48 height 48
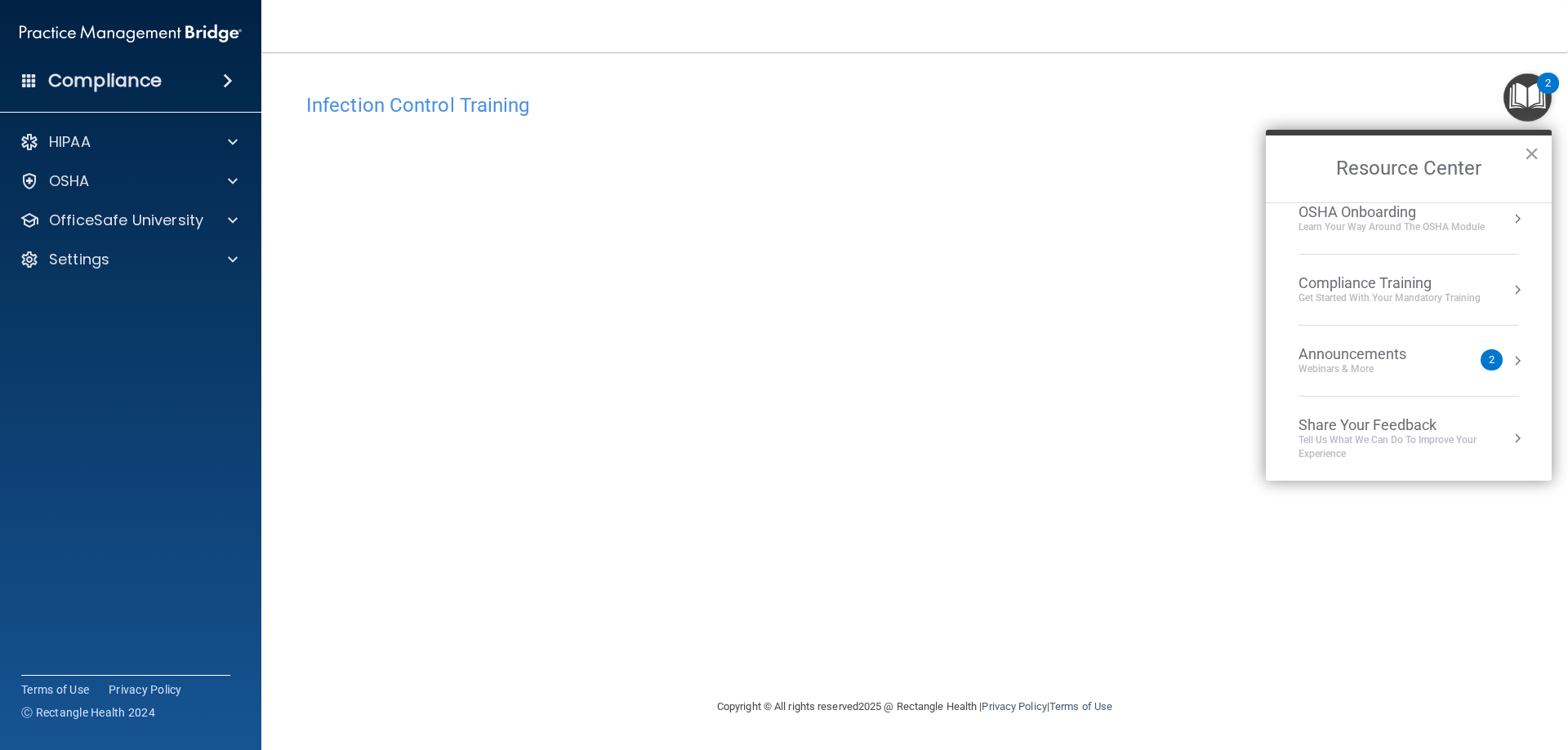
scroll to position [91, 0]
click at [1509, 359] on button "Resource Center" at bounding box center [1517, 359] width 16 height 16
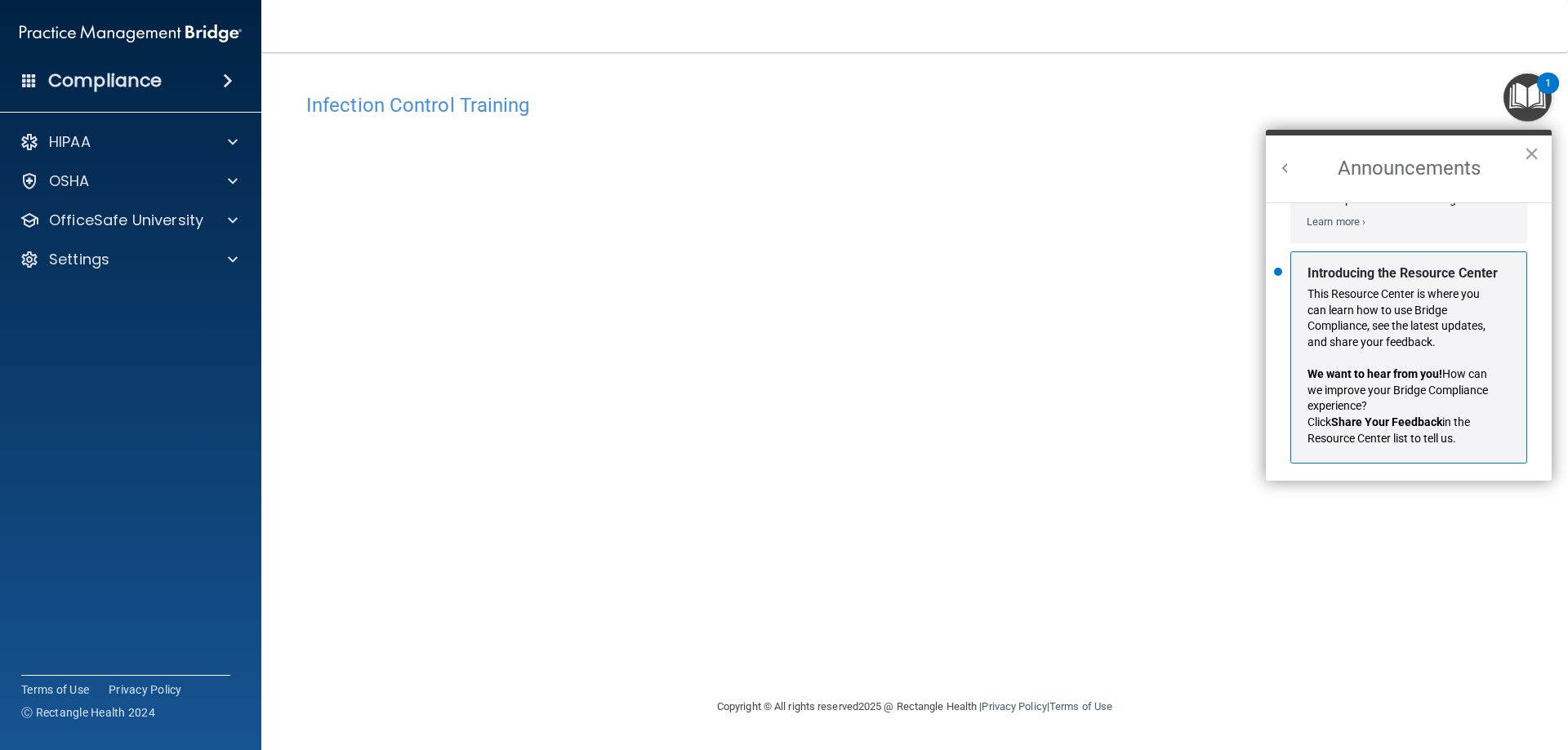
scroll to position [286, 0]
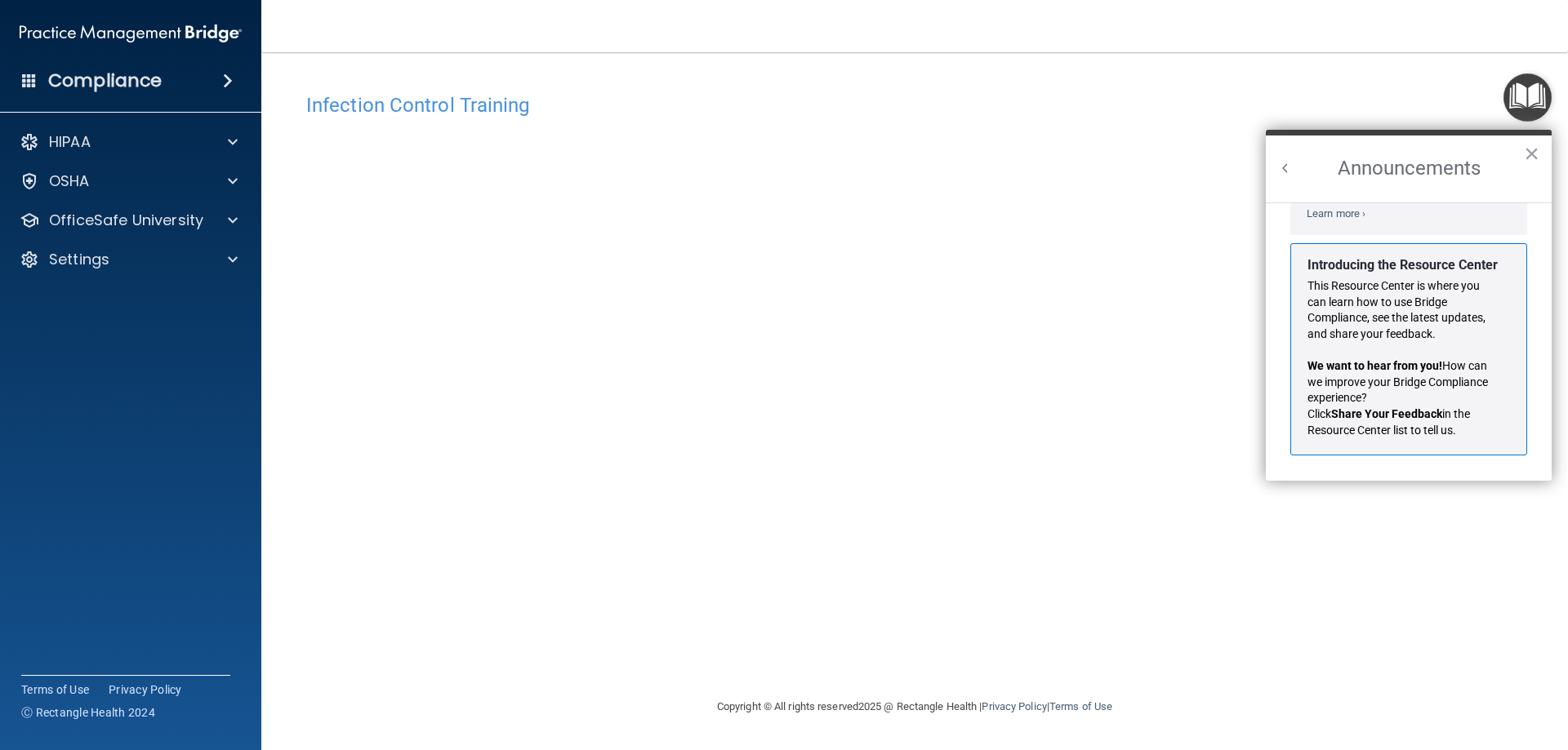
click at [1282, 176] on button "Back to Resource Center Home" at bounding box center [1285, 167] width 16 height 16
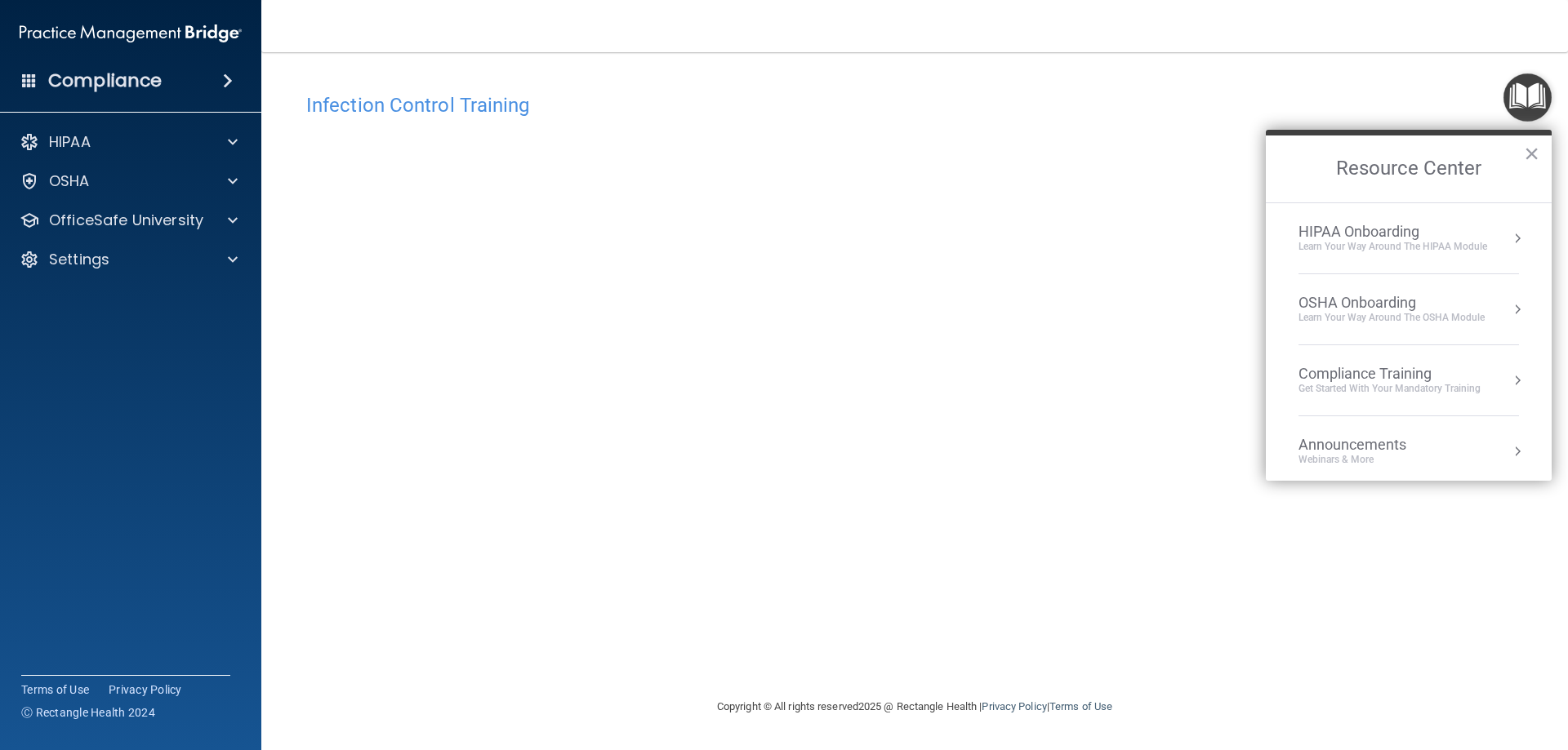
scroll to position [266, 0]
click at [1537, 153] on button "×" at bounding box center [1532, 153] width 15 height 26
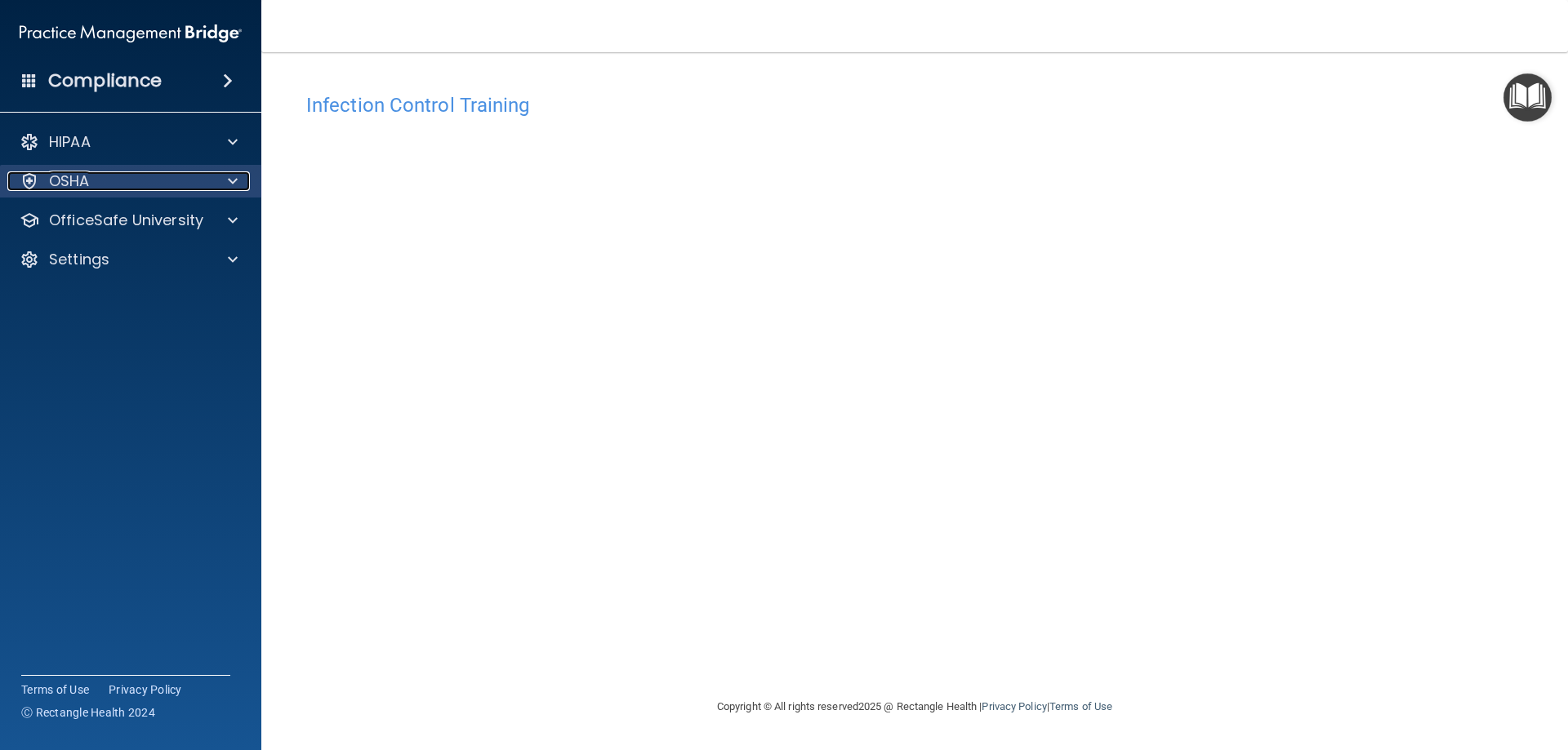
click at [231, 183] on span at bounding box center [233, 181] width 10 height 20
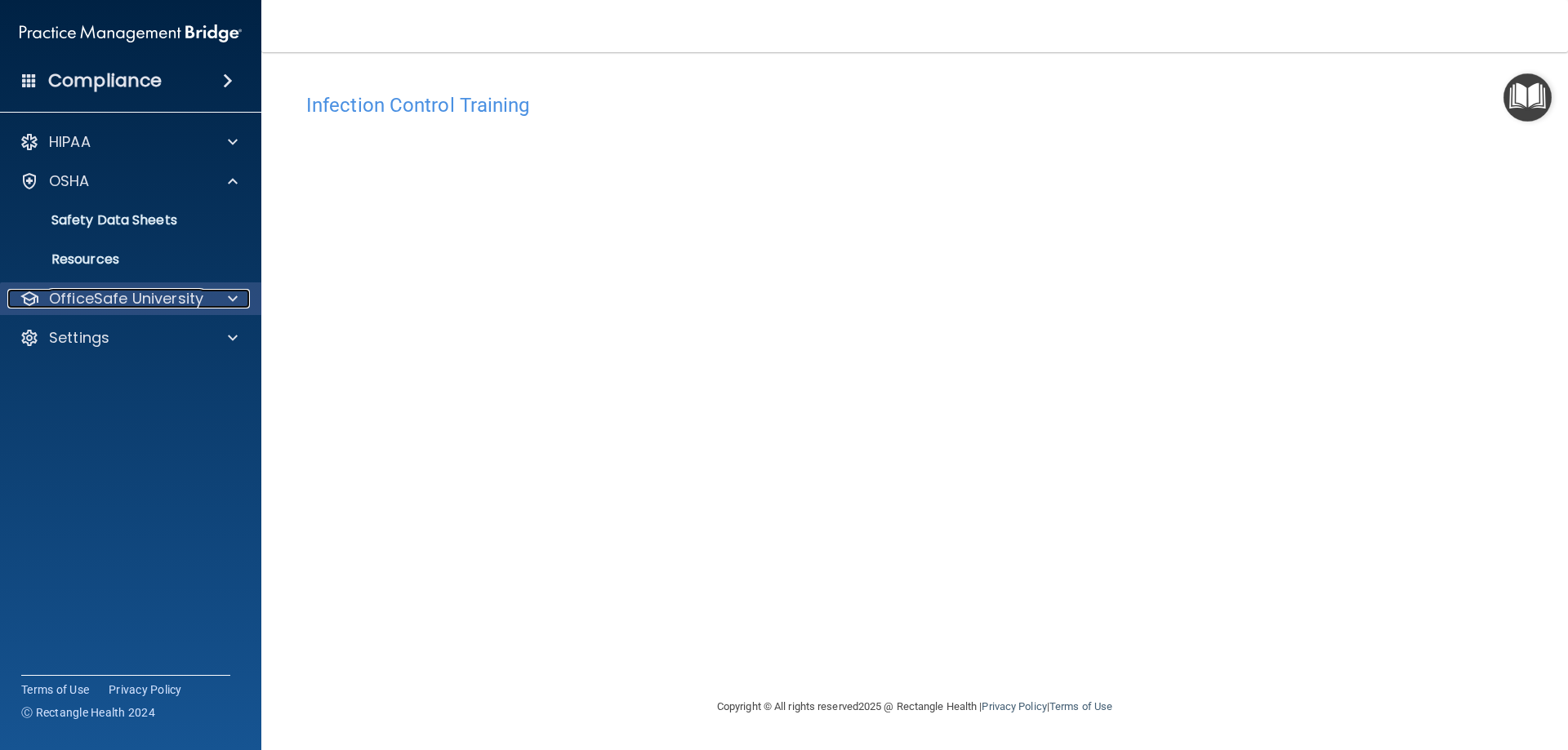
click at [232, 293] on span at bounding box center [233, 298] width 10 height 20
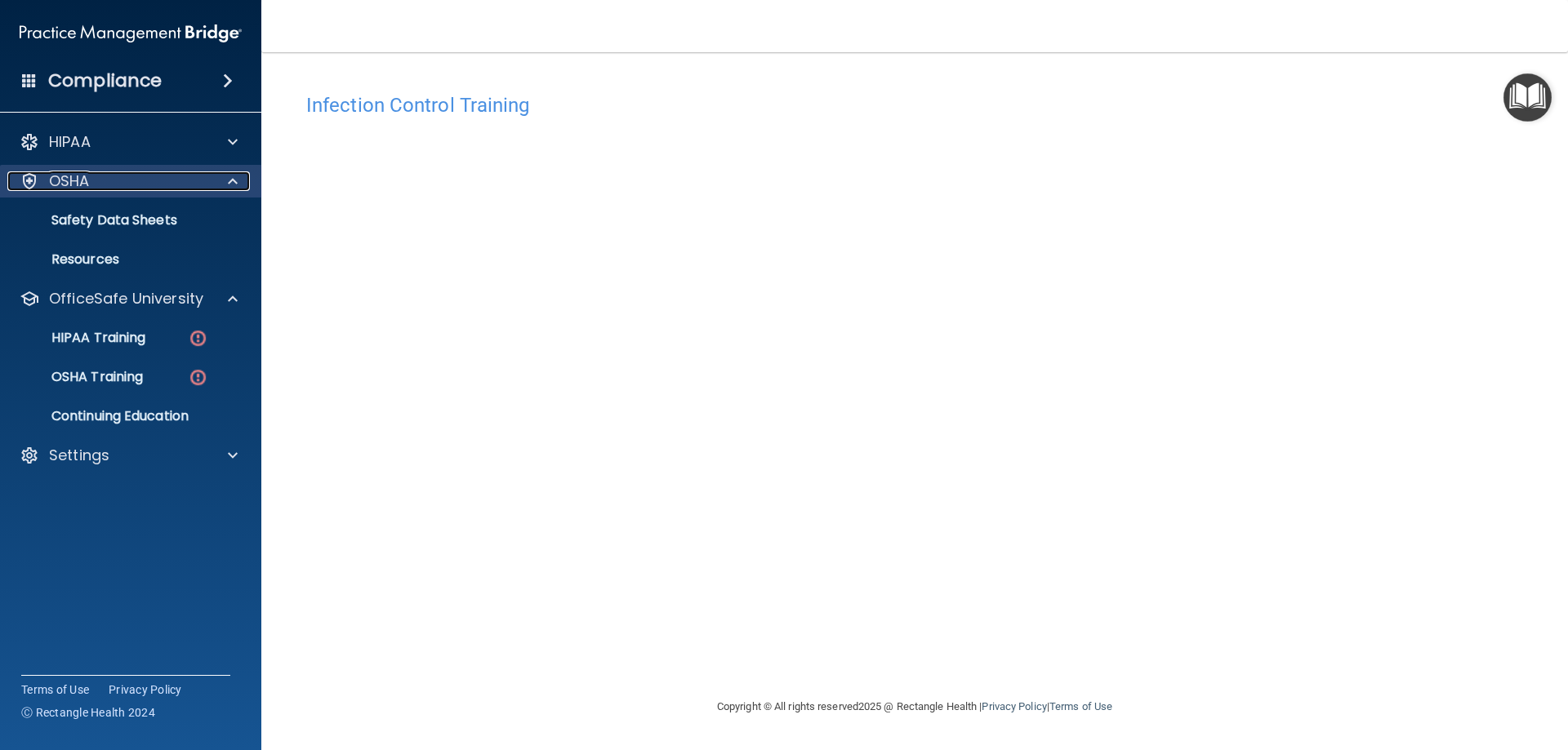
click at [213, 179] on div at bounding box center [230, 181] width 41 height 20
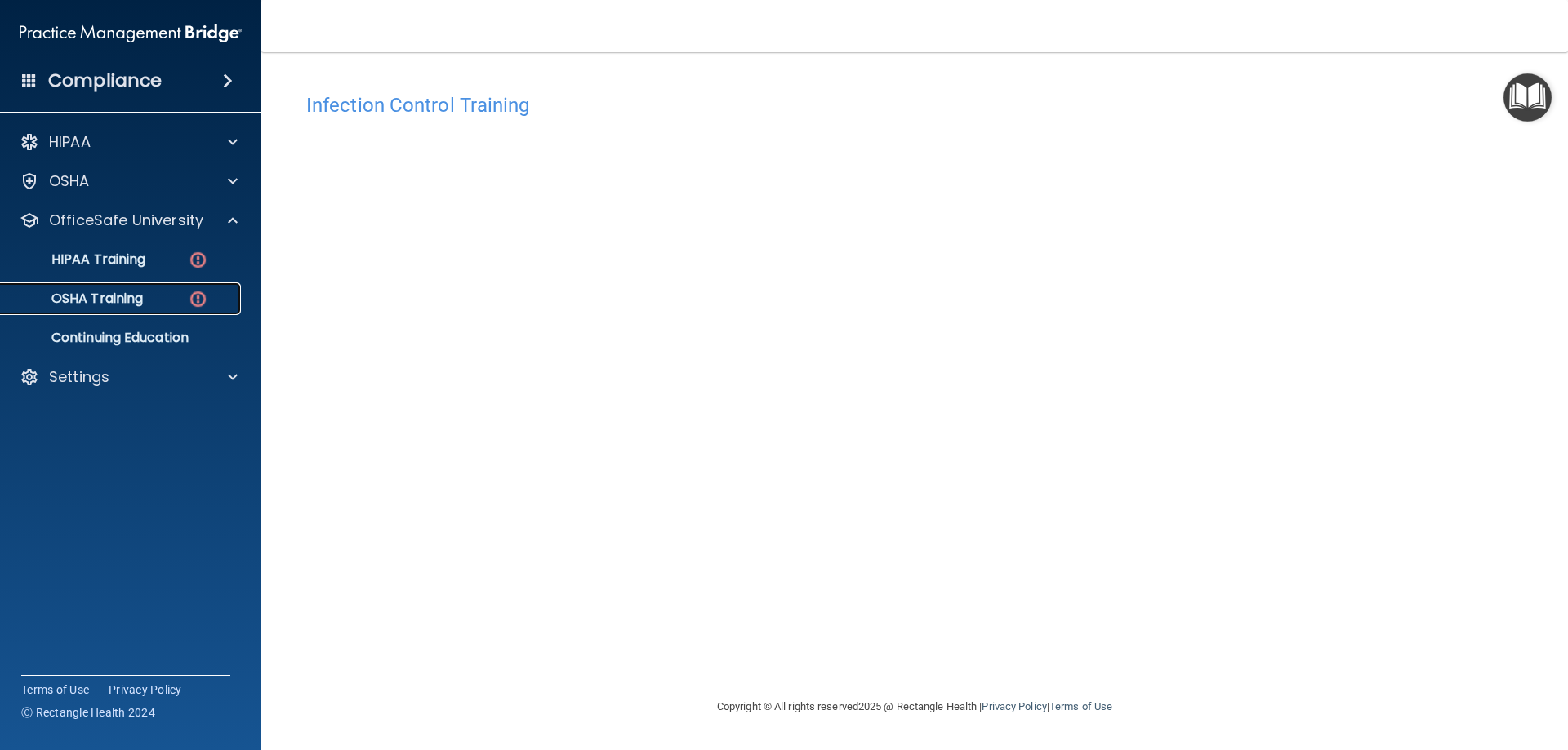
click at [174, 304] on div "OSHA Training" at bounding box center [122, 298] width 223 height 16
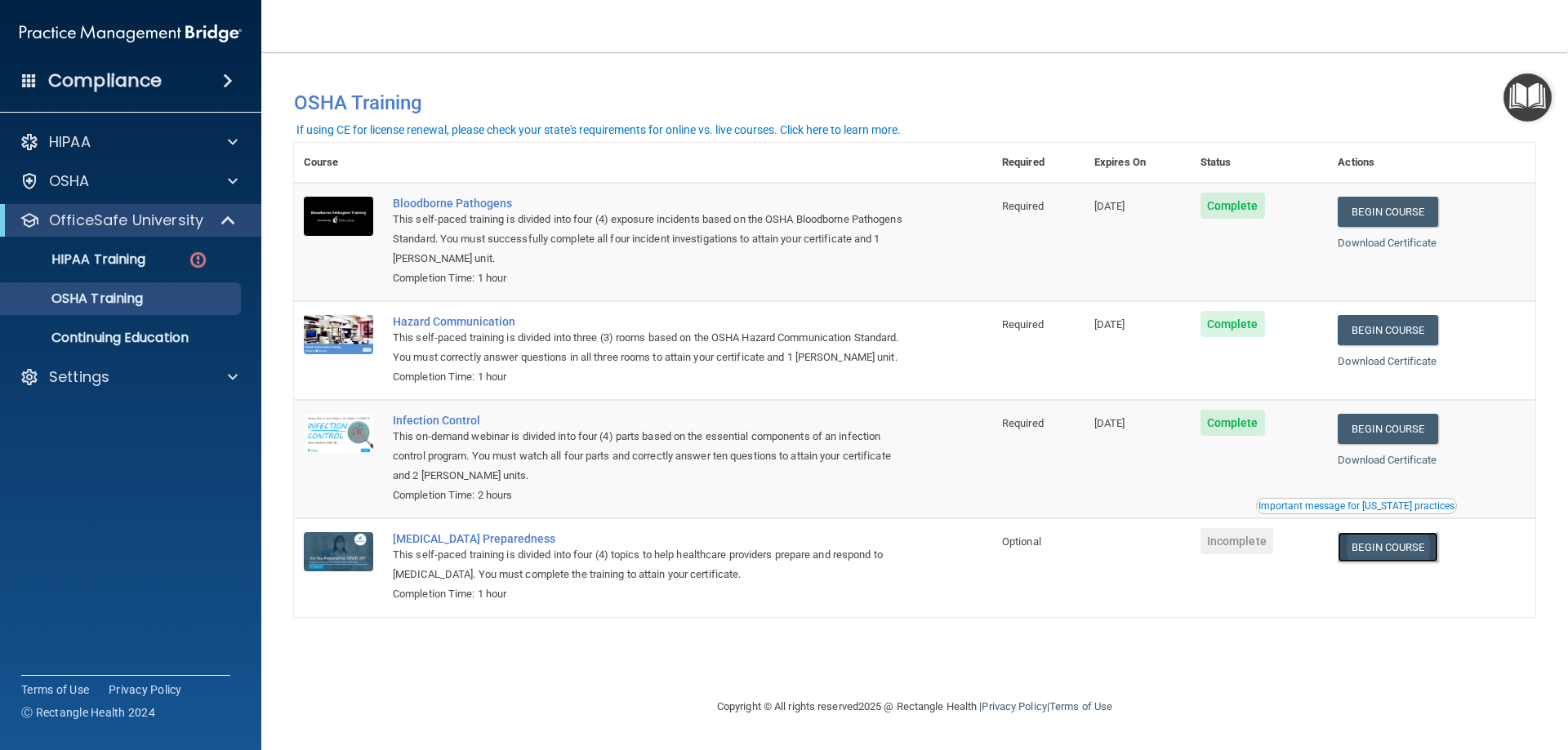
click at [1412, 551] on link "Begin Course" at bounding box center [1387, 548] width 100 height 30
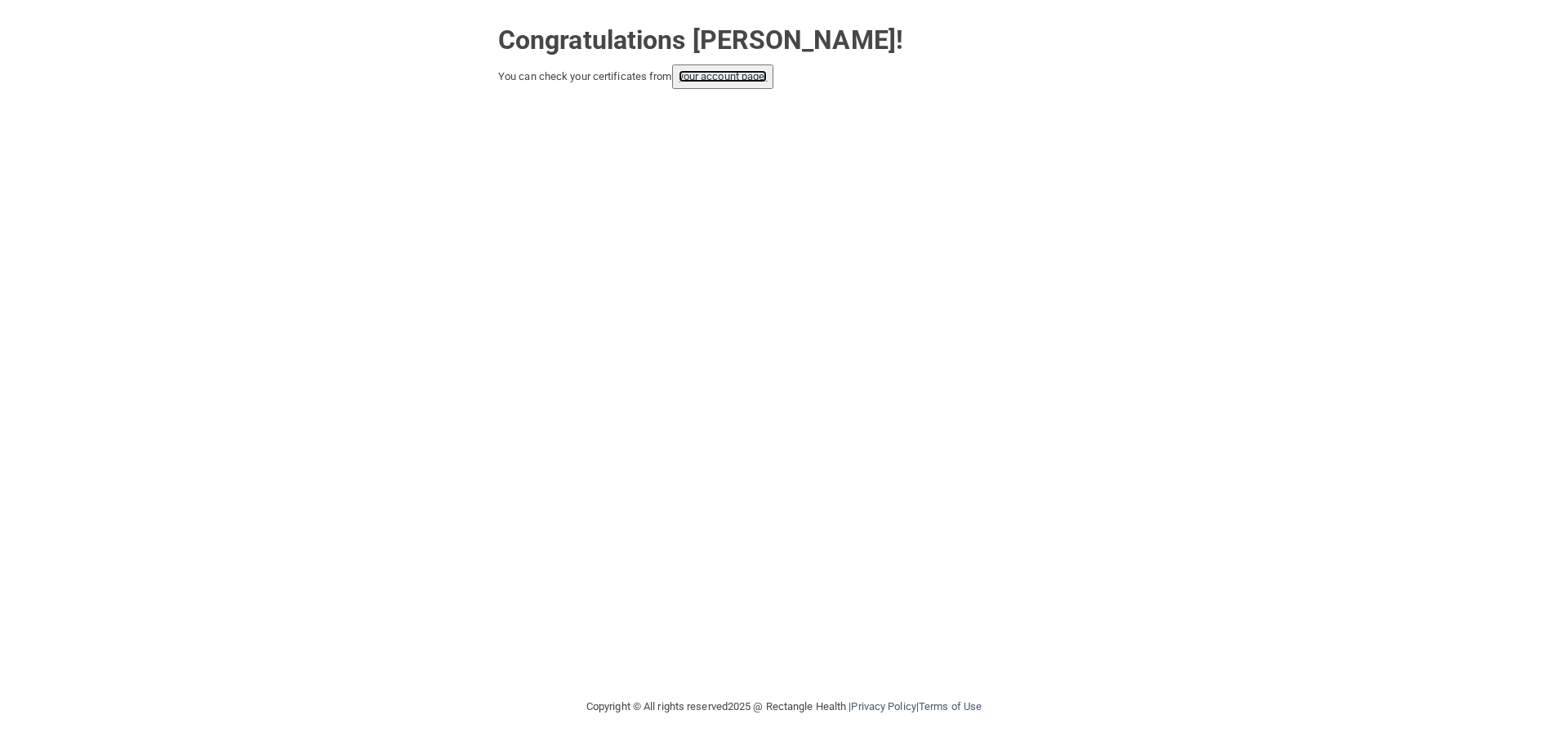
click at [748, 83] on link "your account page!" at bounding box center [724, 76] width 89 height 12
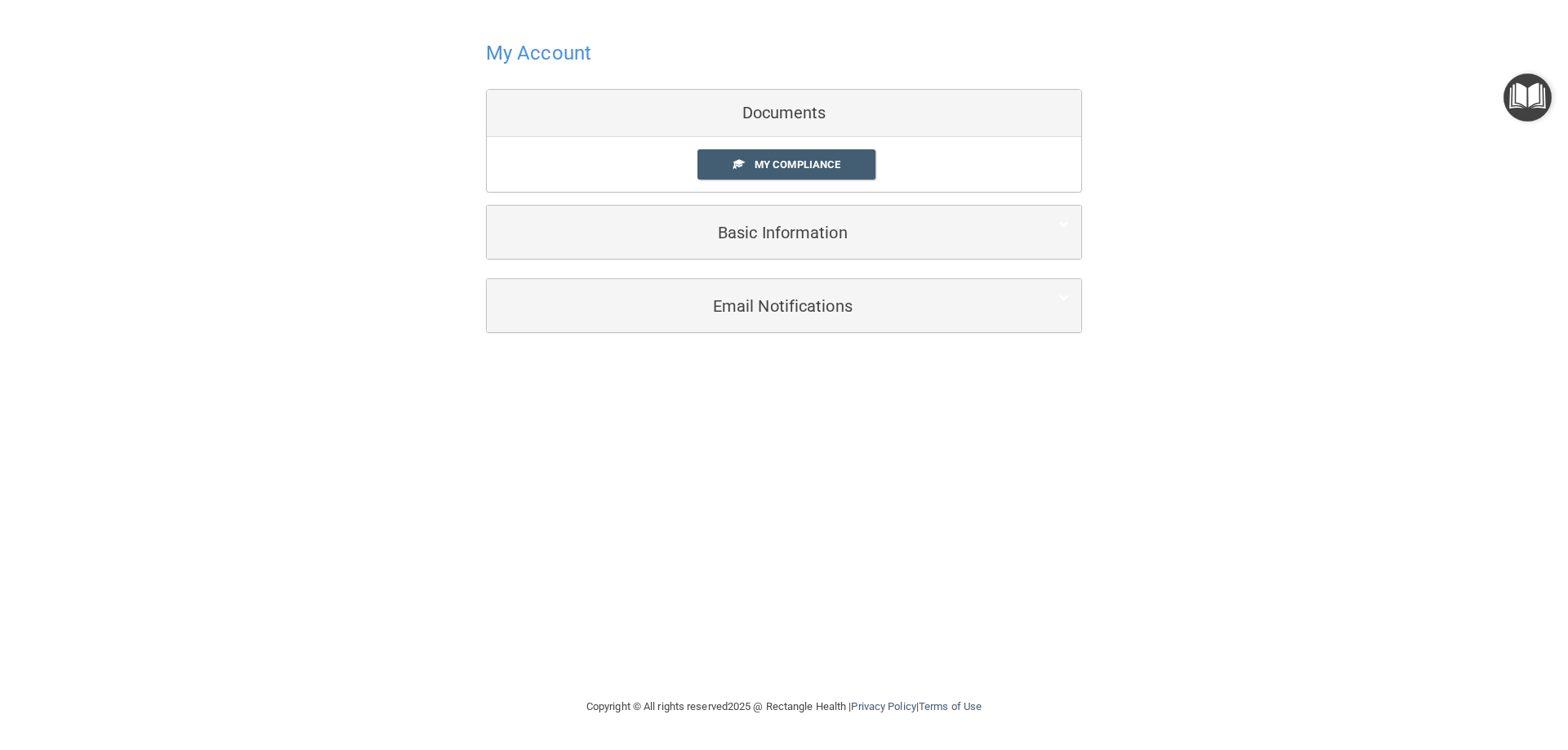
click at [800, 147] on div "My Compliance My Compliance My BAA" at bounding box center [784, 164] width 594 height 55
click at [801, 156] on link "My Compliance" at bounding box center [786, 164] width 179 height 30
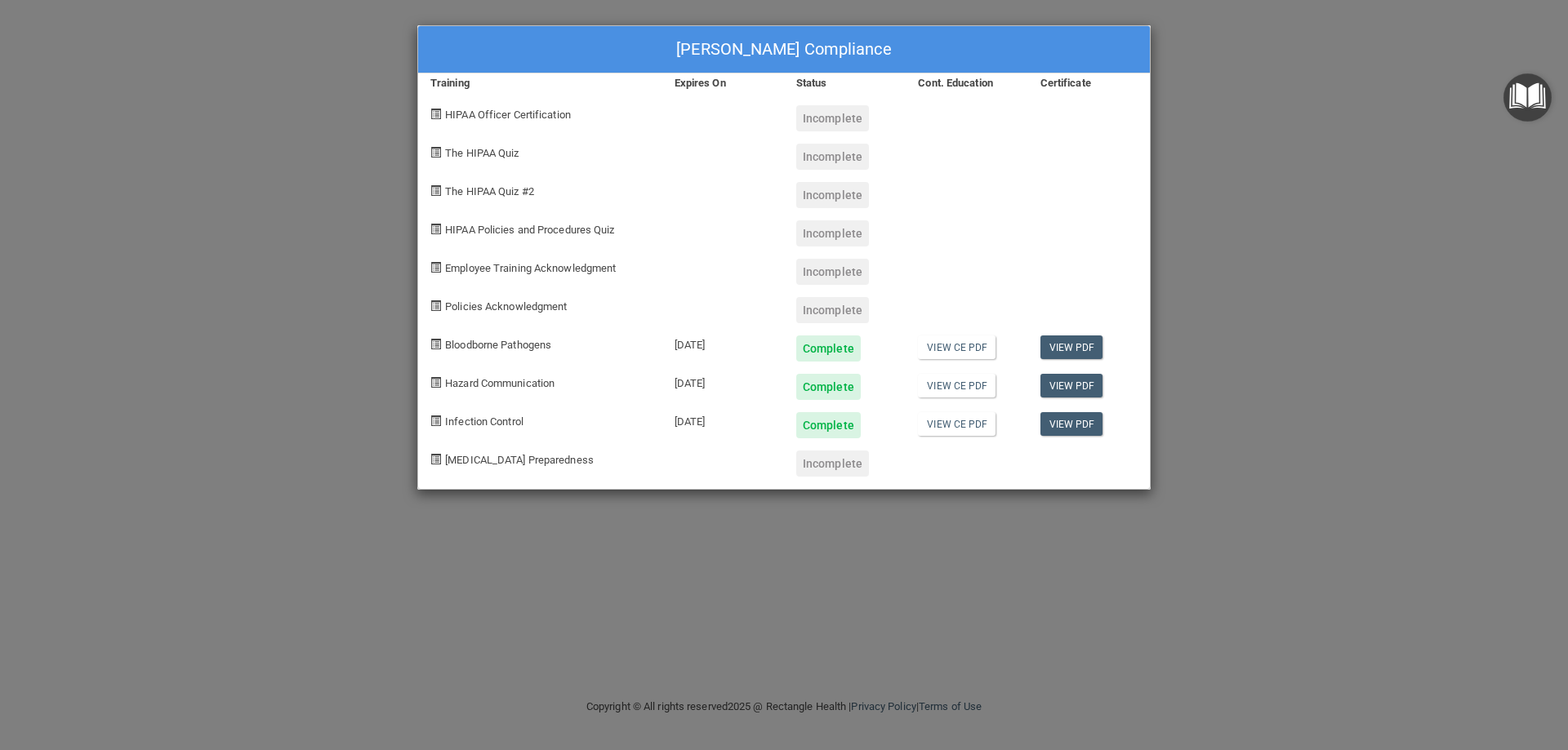
click at [848, 552] on div "Madelyn Woodard's Compliance Training Expires On Status Cont. Education Certifi…" at bounding box center [784, 375] width 1568 height 750
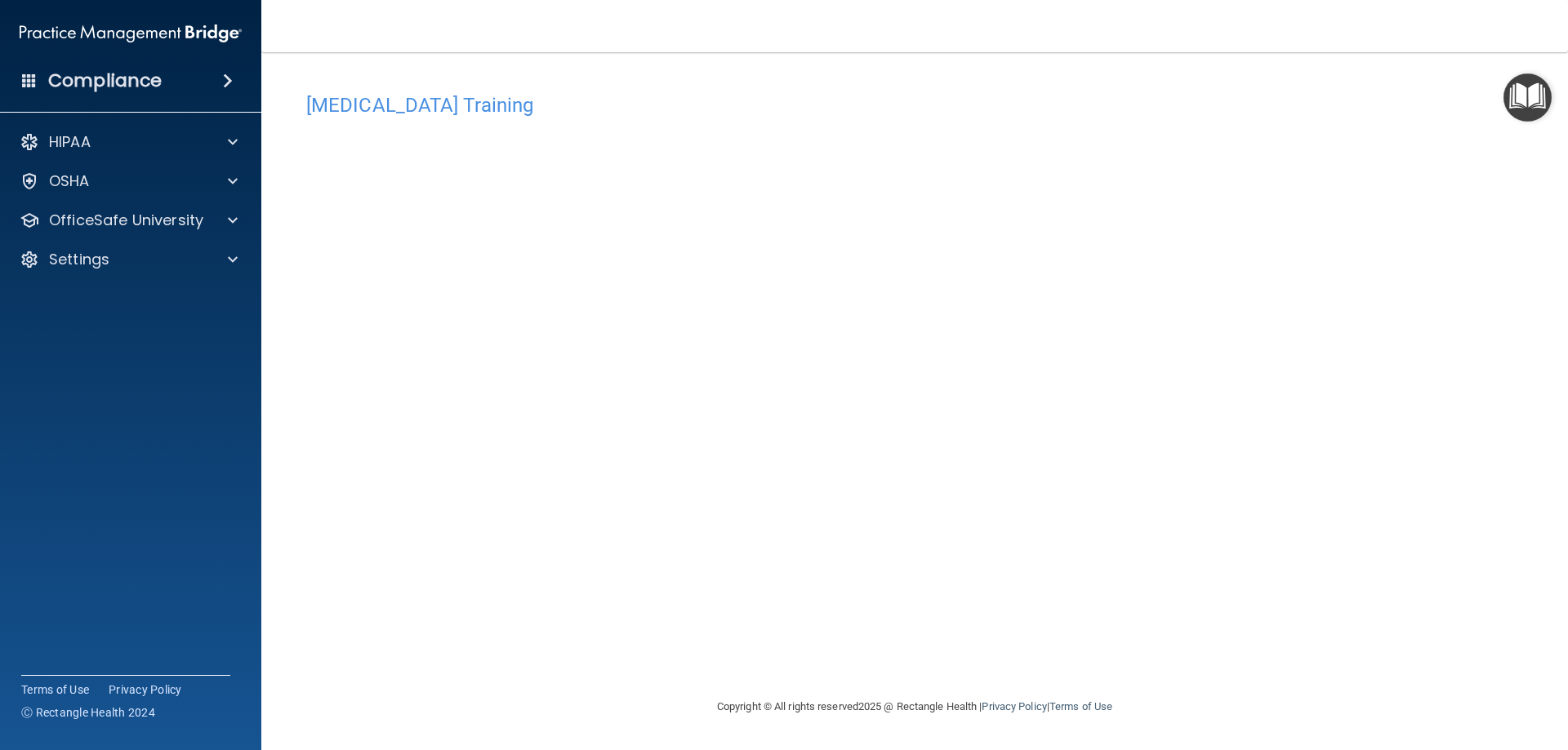
click at [623, 652] on div "[MEDICAL_DATA] Training This course doesn’t expire until . Are you sure you wan…" at bounding box center [915, 391] width 1242 height 612
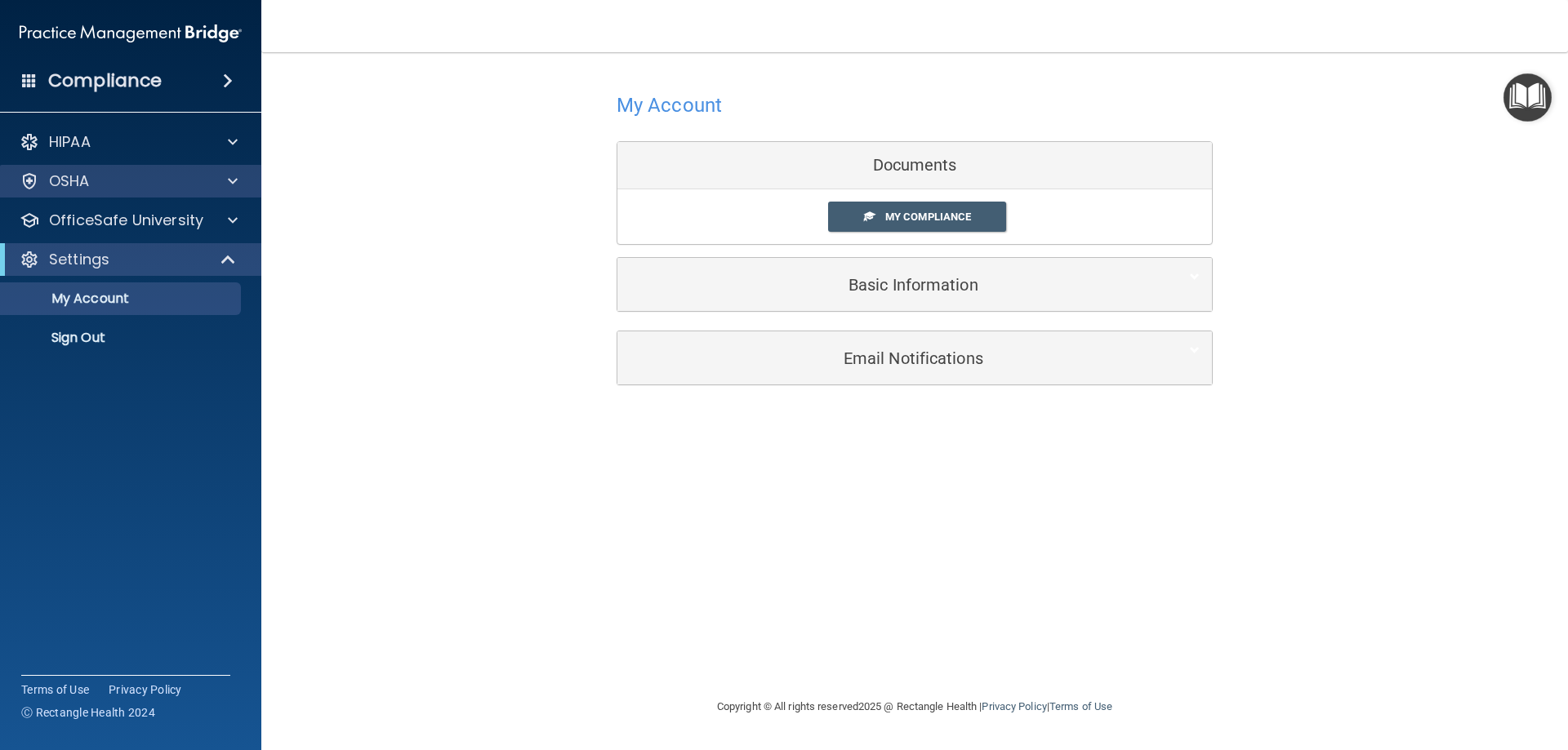
click at [230, 170] on div "OSHA" at bounding box center [131, 181] width 262 height 32
click at [239, 188] on div at bounding box center [230, 181] width 41 height 20
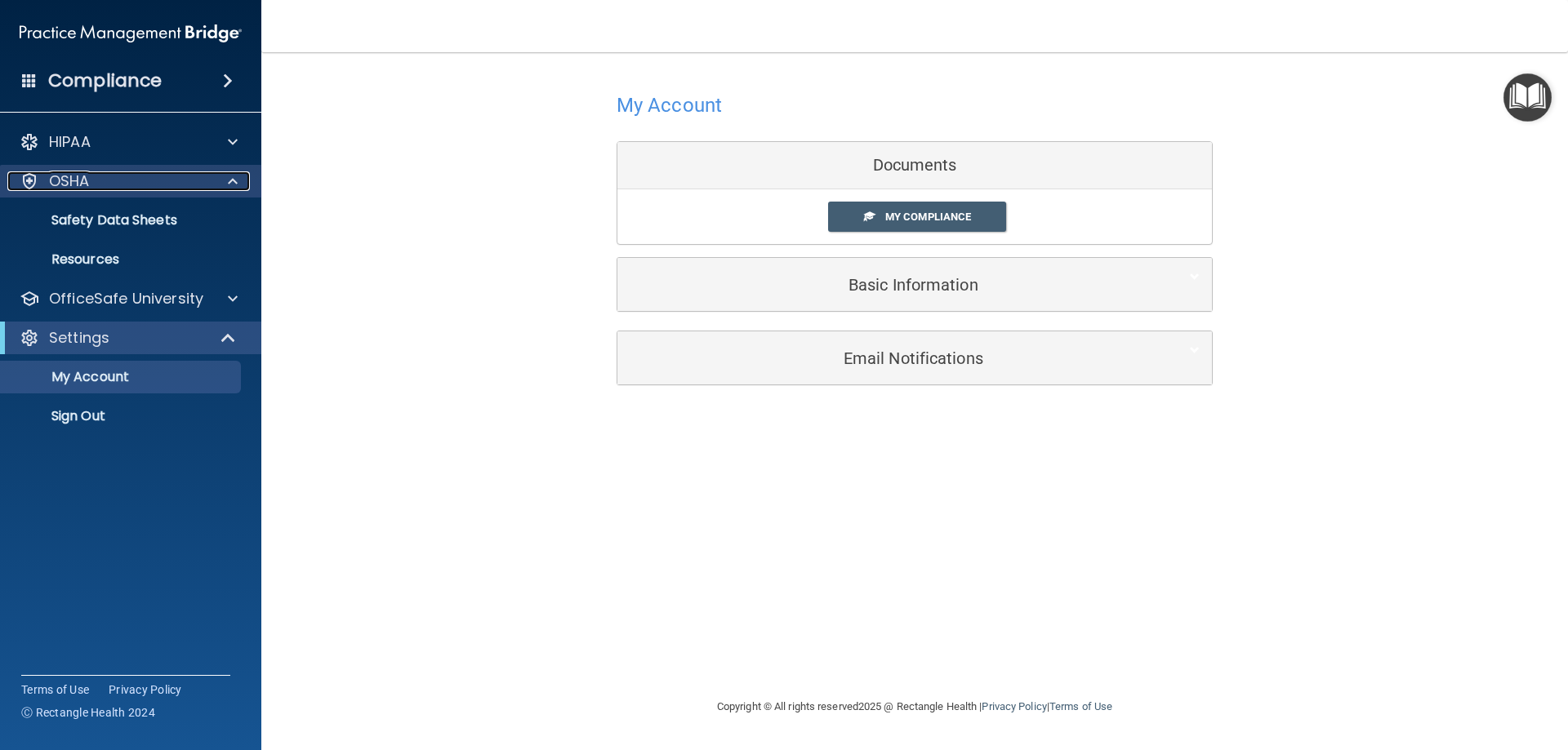
click at [240, 177] on div at bounding box center [230, 181] width 41 height 20
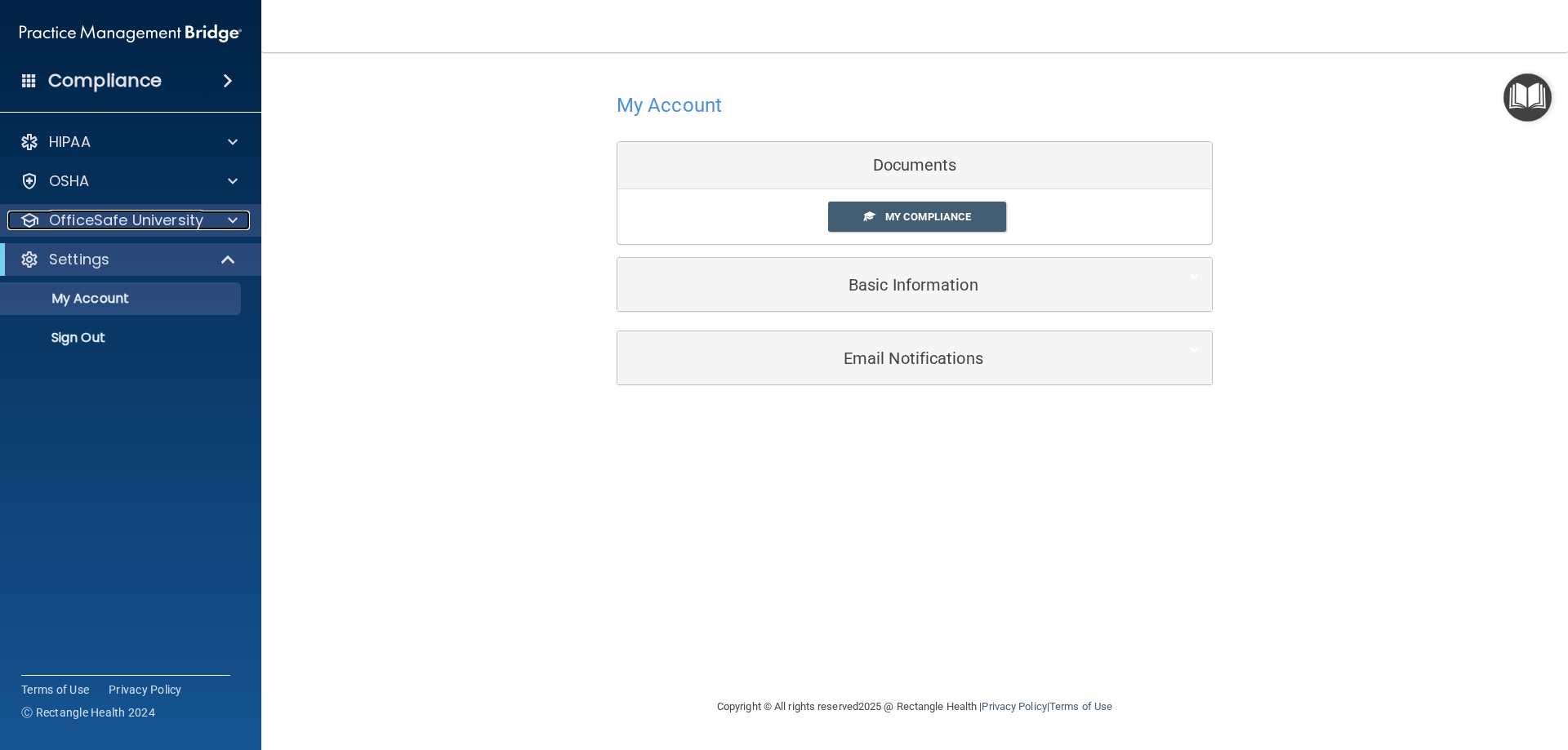
click at [245, 222] on div at bounding box center [230, 221] width 41 height 20
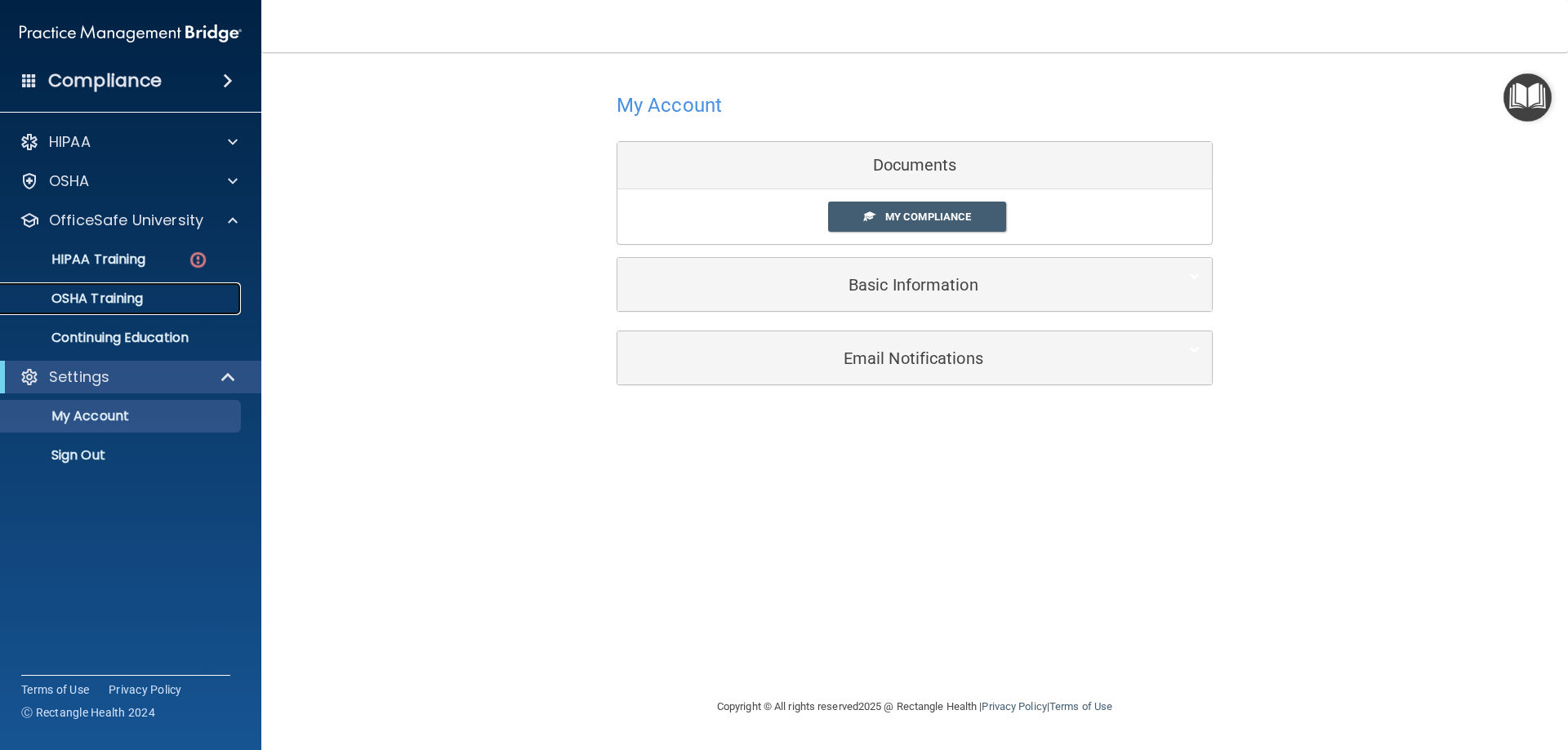
click at [183, 296] on div "OSHA Training" at bounding box center [122, 298] width 223 height 16
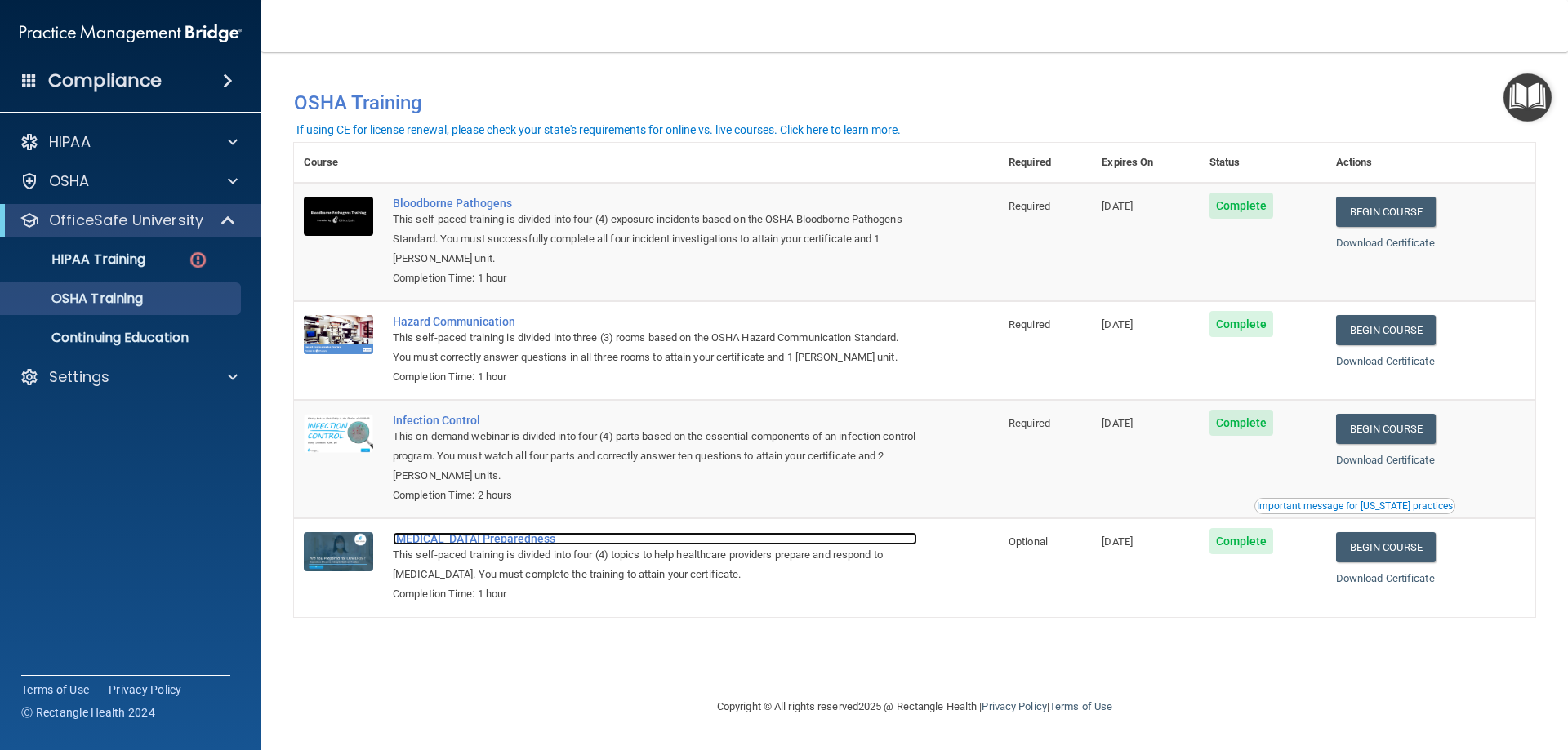
click at [505, 544] on div "COVID-19 Preparedness" at bounding box center [654, 539] width 524 height 13
click at [152, 251] on link "HIPAA Training" at bounding box center [112, 260] width 258 height 32
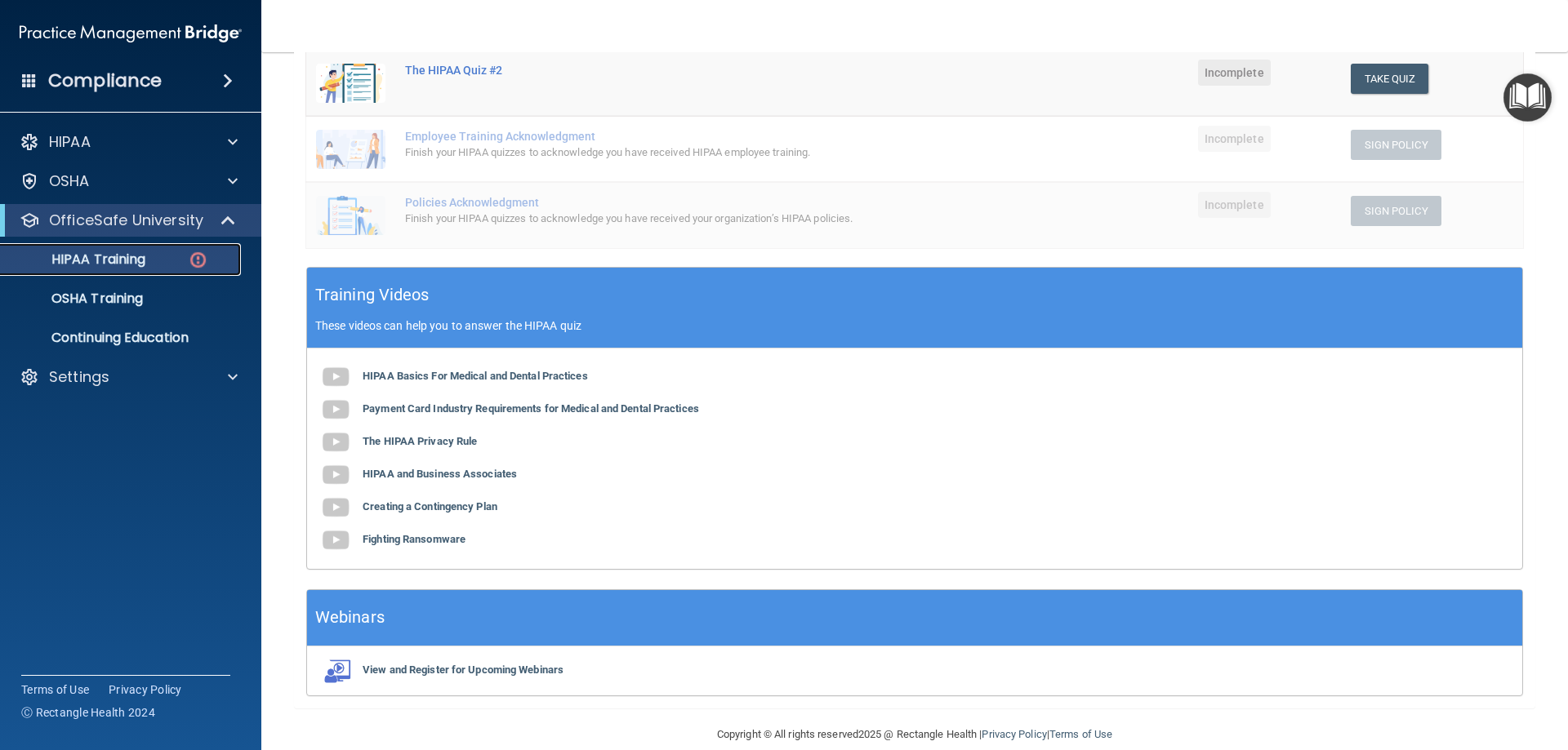
scroll to position [394, 0]
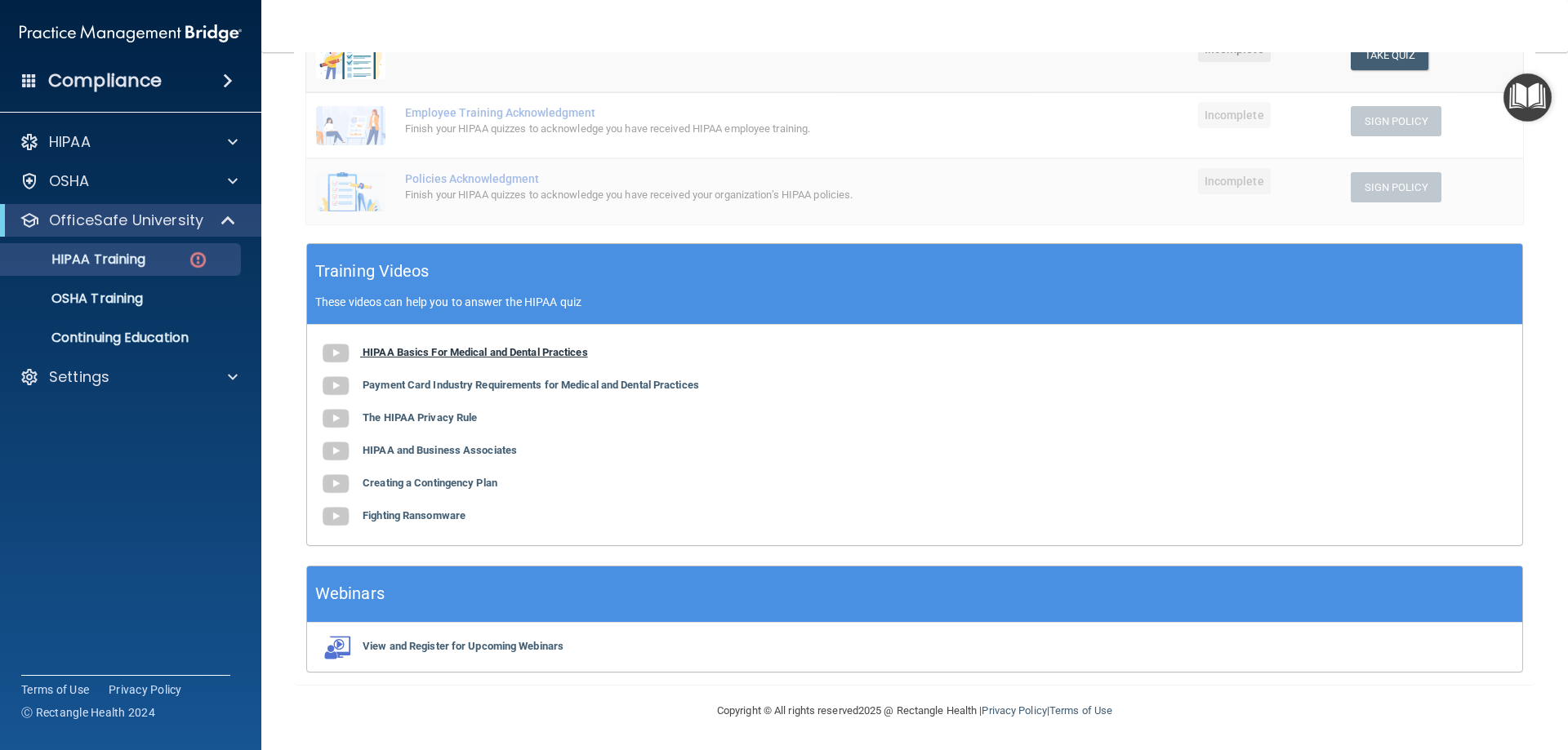
click at [558, 354] on b "HIPAA Basics For Medical and Dental Practices" at bounding box center [474, 352] width 225 height 12
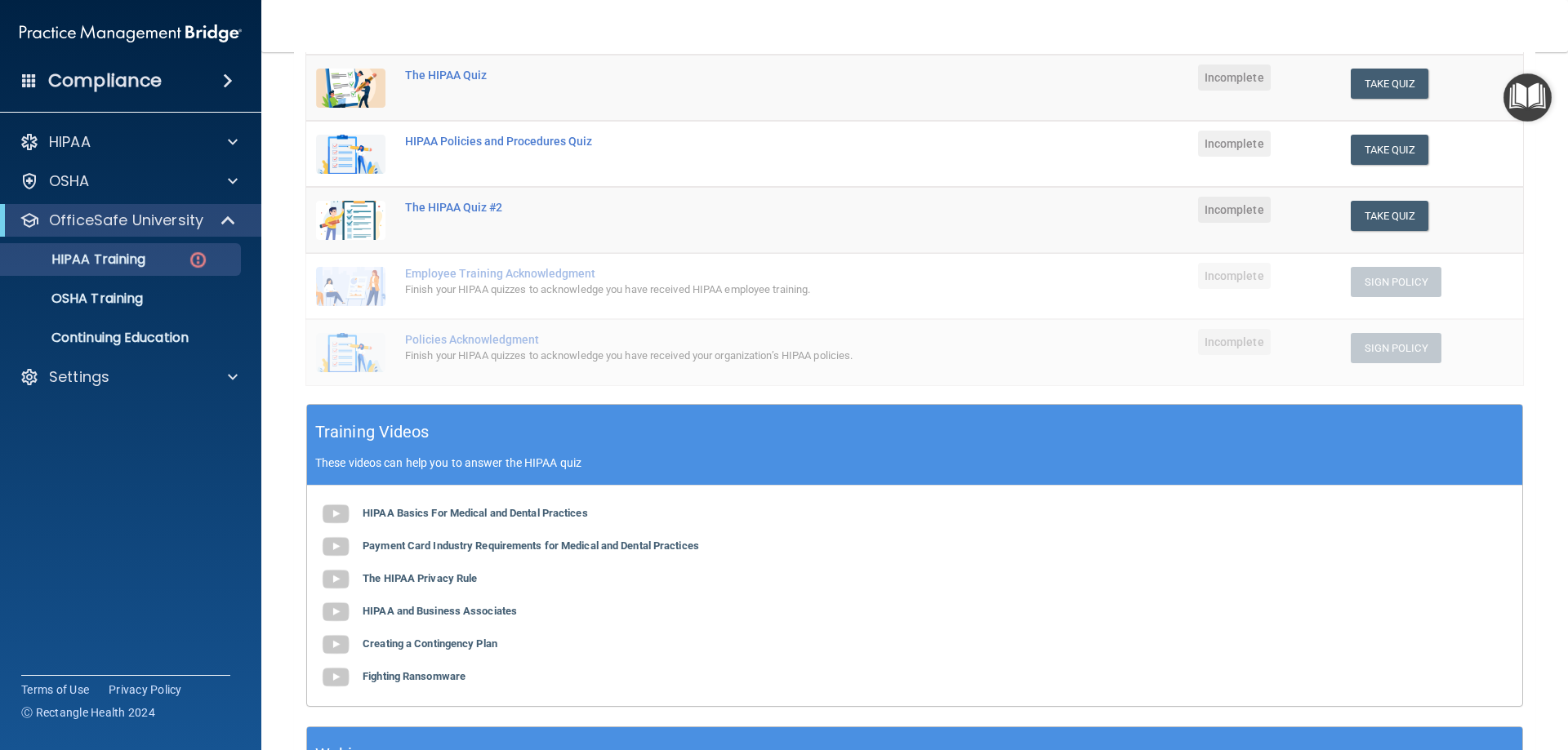
scroll to position [312, 0]
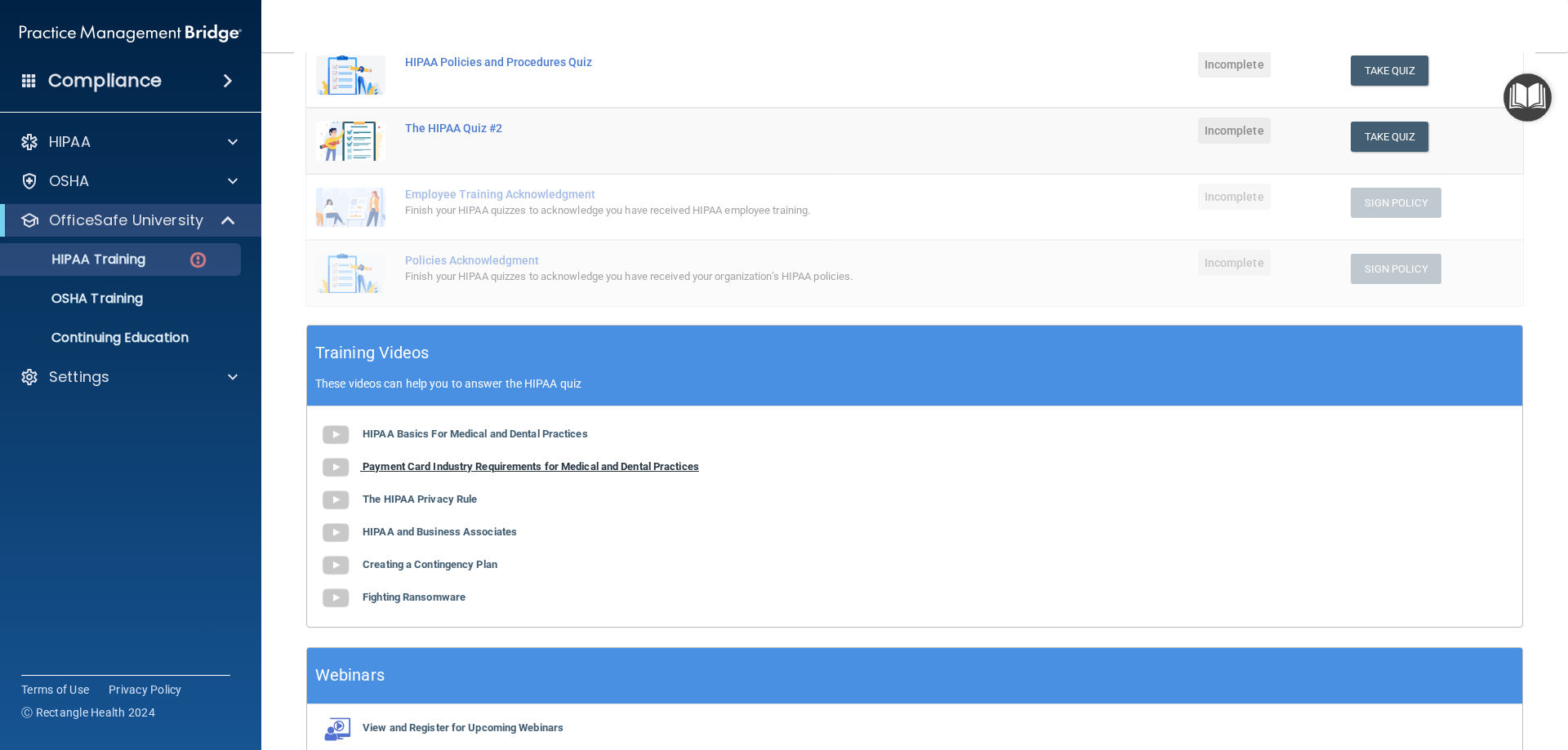
click at [497, 464] on b "Payment Card Industry Requirements for Medical and Dental Practices" at bounding box center [531, 466] width 337 height 12
click at [456, 500] on b "The HIPAA Privacy Rule" at bounding box center [419, 499] width 114 height 12
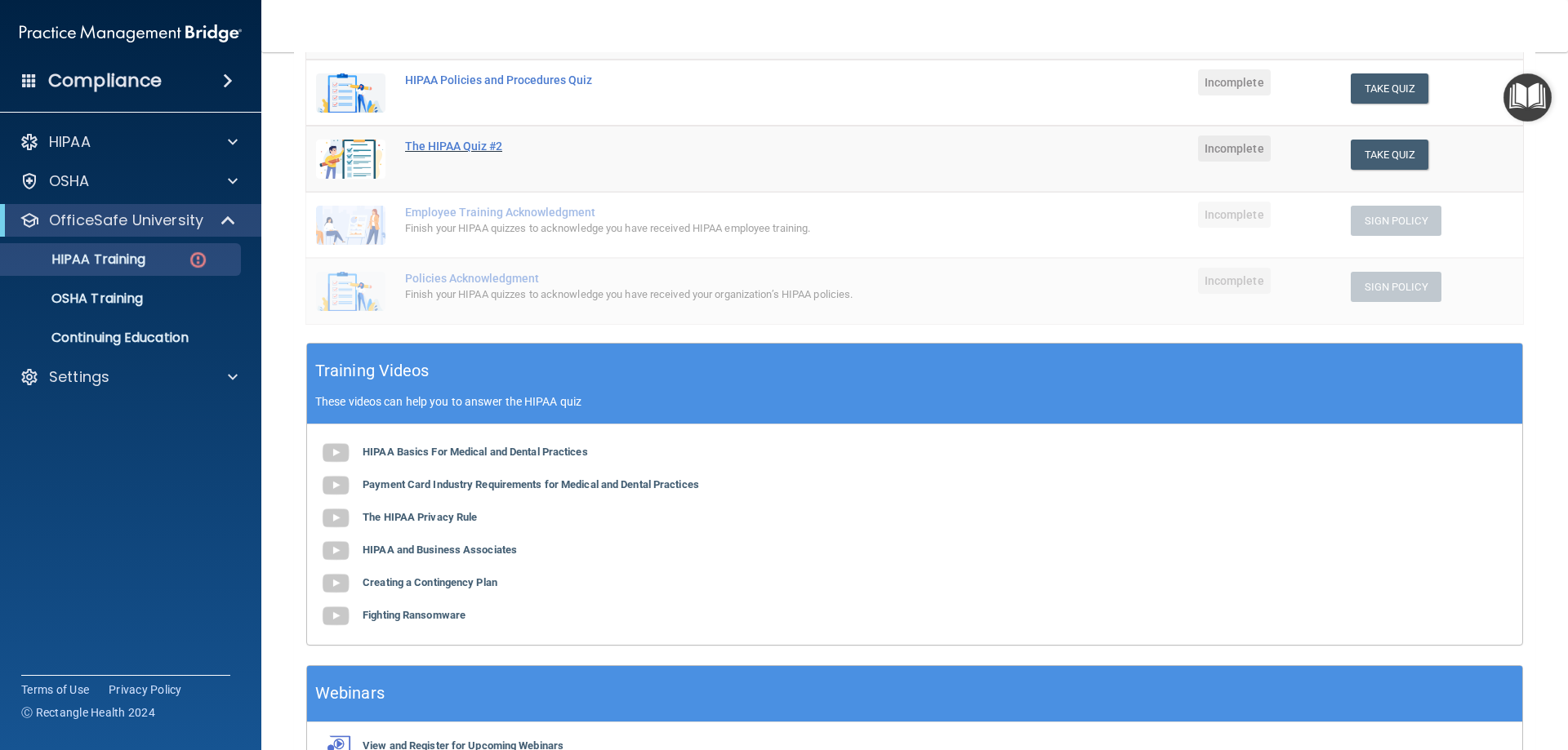
scroll to position [394, 0]
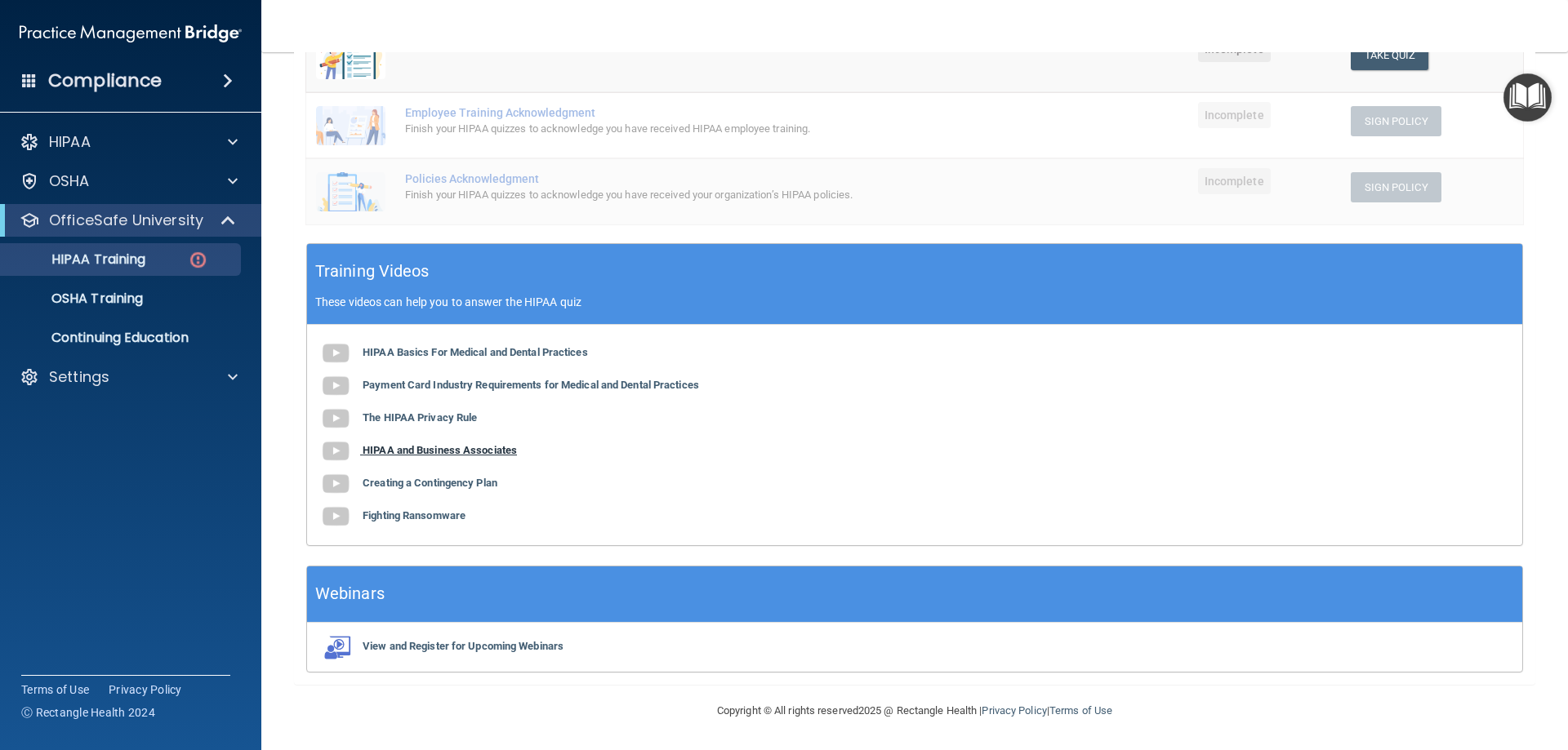
click at [517, 451] on b "HIPAA and Business Associates" at bounding box center [439, 450] width 154 height 12
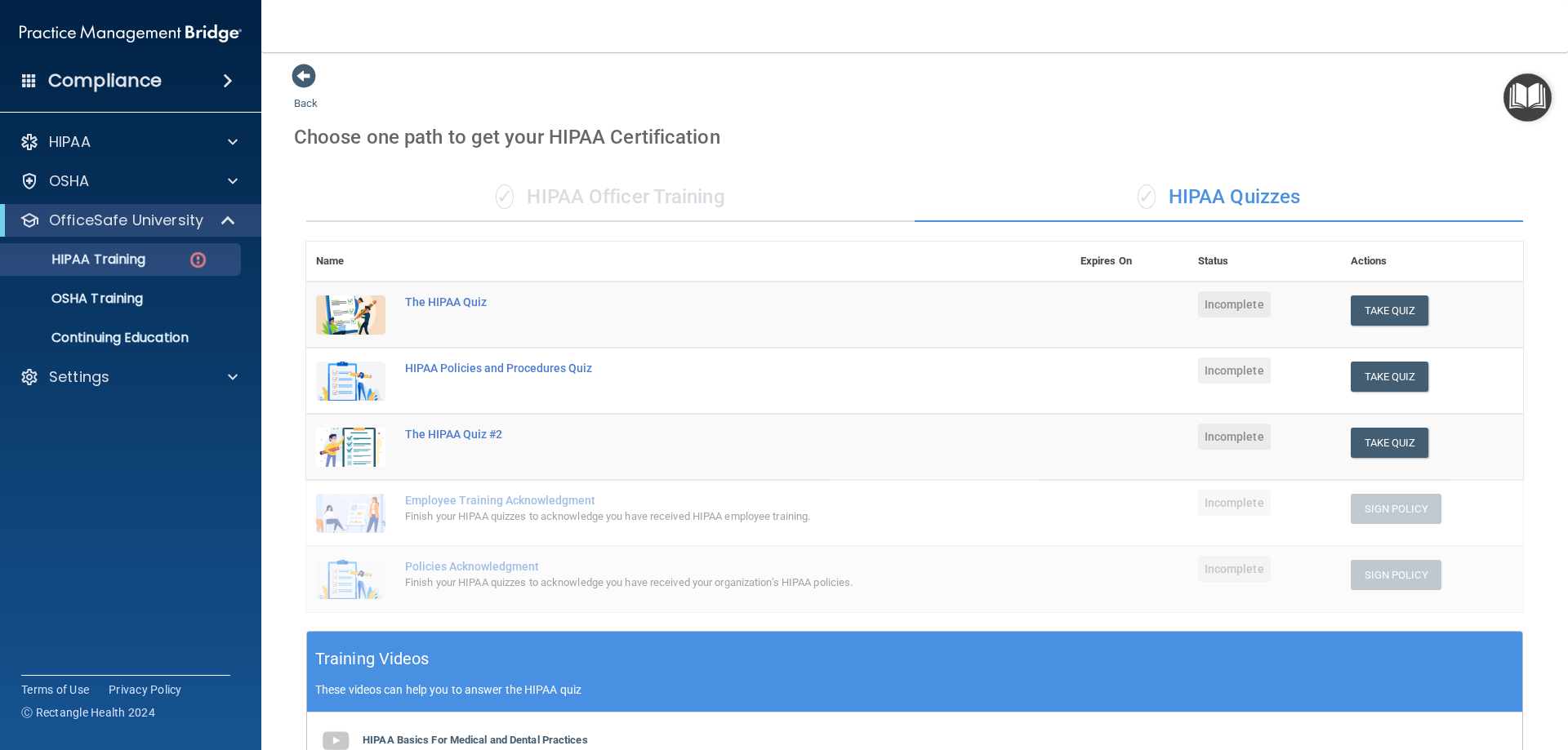
scroll to position [0, 0]
